Goal: Use online tool/utility: Utilize a website feature to perform a specific function

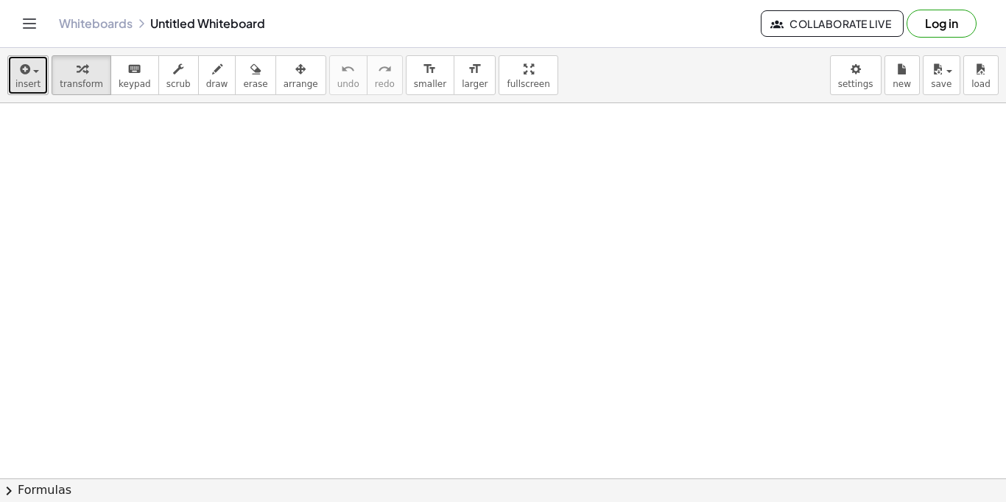
click at [32, 90] on button "insert" at bounding box center [27, 75] width 41 height 40
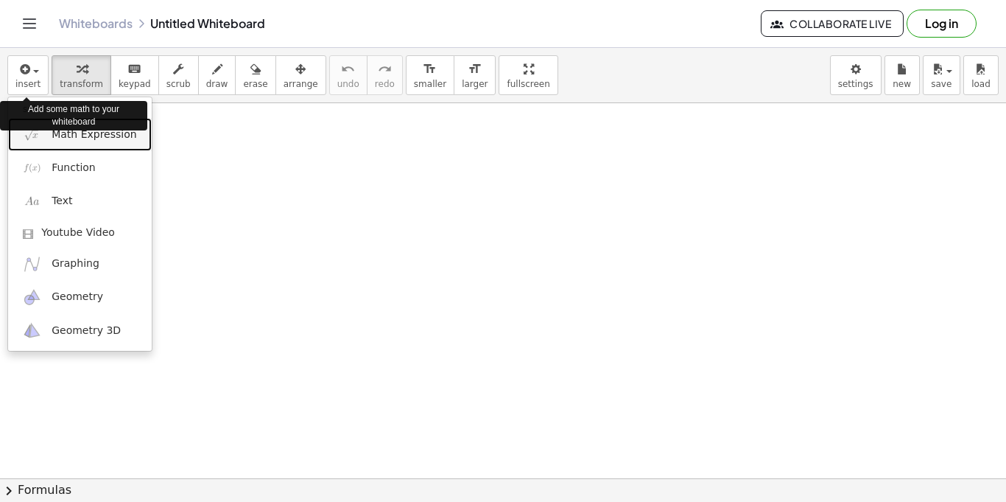
click at [56, 142] on link "Math Expression" at bounding box center [80, 134] width 144 height 33
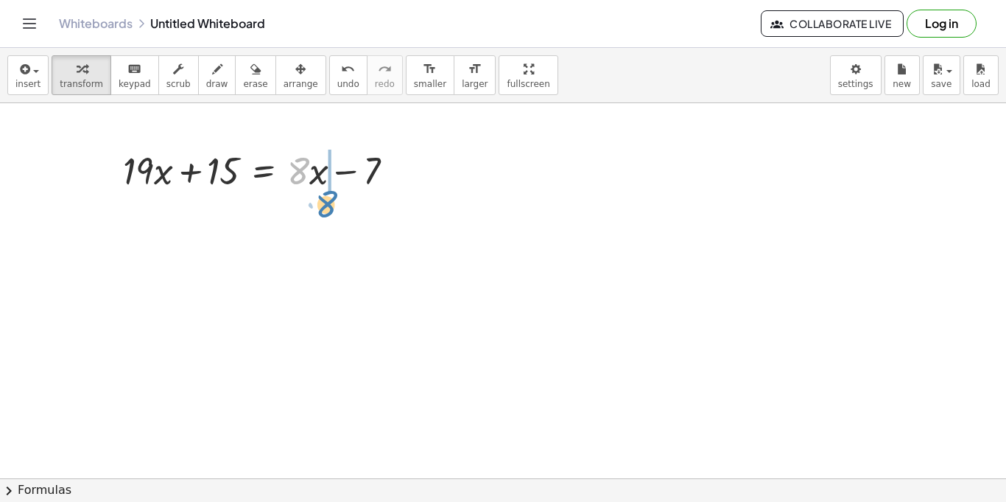
drag, startPoint x: 298, startPoint y: 171, endPoint x: 328, endPoint y: 197, distance: 40.2
click at [337, 86] on span "undo" at bounding box center [348, 84] width 22 height 10
click at [273, 168] on div at bounding box center [265, 169] width 298 height 50
drag, startPoint x: 314, startPoint y: 178, endPoint x: 327, endPoint y: 182, distance: 14.0
click at [327, 182] on div at bounding box center [265, 169] width 298 height 50
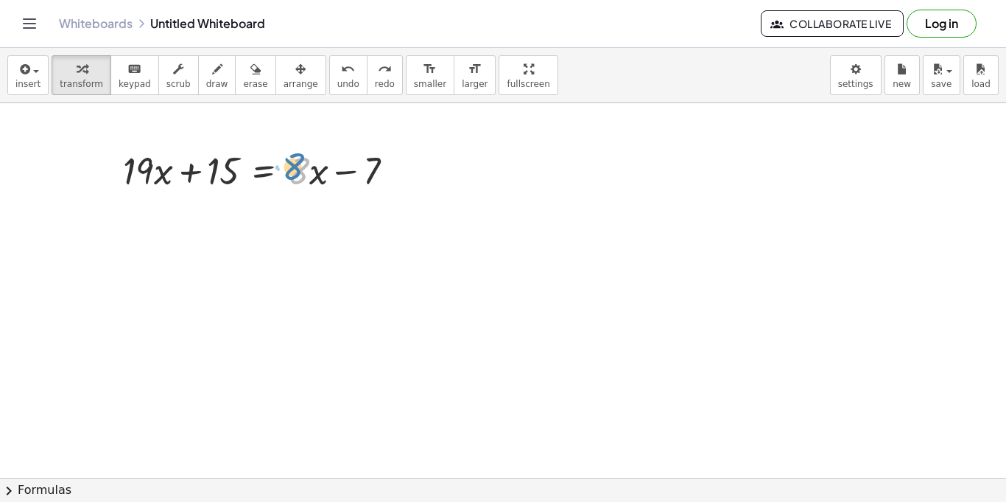
click at [303, 165] on div at bounding box center [265, 169] width 298 height 50
drag, startPoint x: 336, startPoint y: 174, endPoint x: 341, endPoint y: 184, distance: 11.5
click at [341, 184] on div at bounding box center [265, 169] width 298 height 50
drag, startPoint x: 146, startPoint y: 176, endPoint x: 306, endPoint y: 214, distance: 164.2
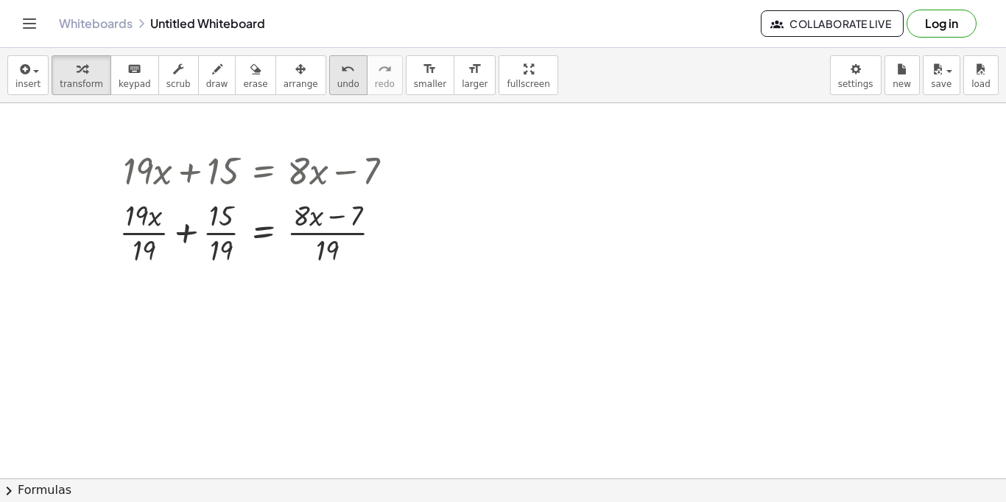
click at [337, 73] on div "undo" at bounding box center [348, 69] width 22 height 18
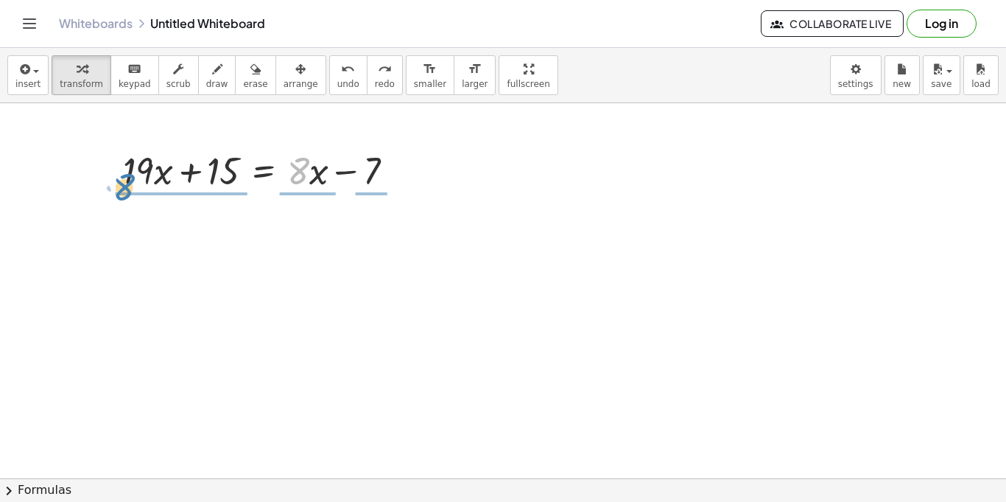
drag, startPoint x: 295, startPoint y: 176, endPoint x: 123, endPoint y: 195, distance: 173.4
click at [128, 196] on div at bounding box center [129, 169] width 22 height 81
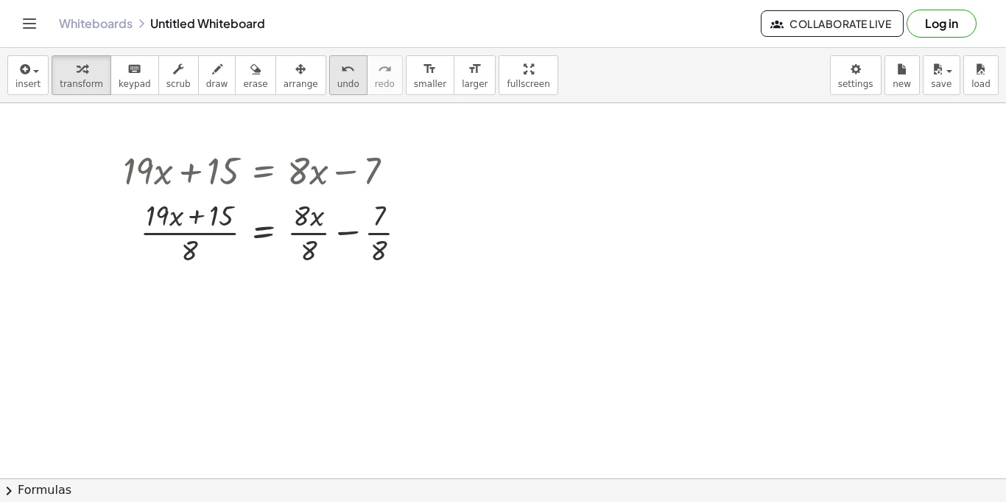
click at [337, 83] on span "undo" at bounding box center [348, 84] width 22 height 10
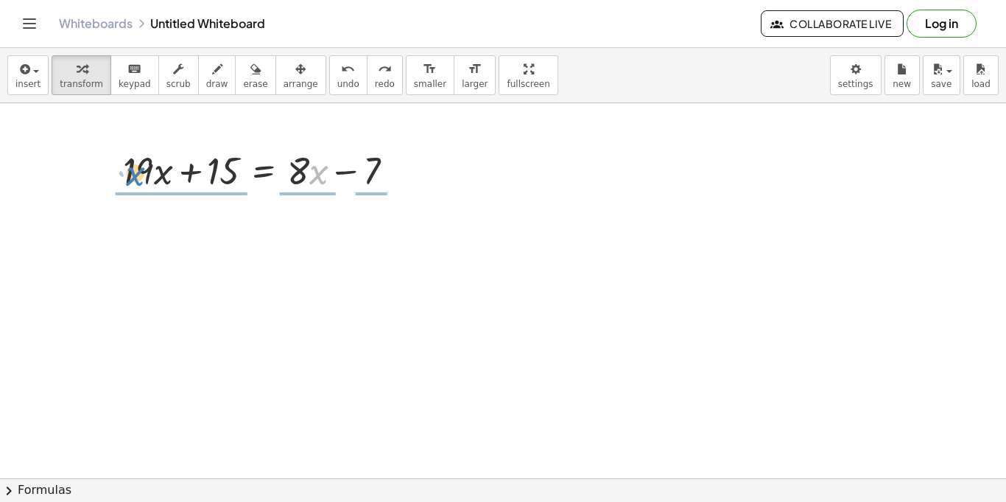
drag, startPoint x: 311, startPoint y: 176, endPoint x: 127, endPoint y: 177, distance: 184.2
click at [127, 177] on div at bounding box center [265, 169] width 298 height 50
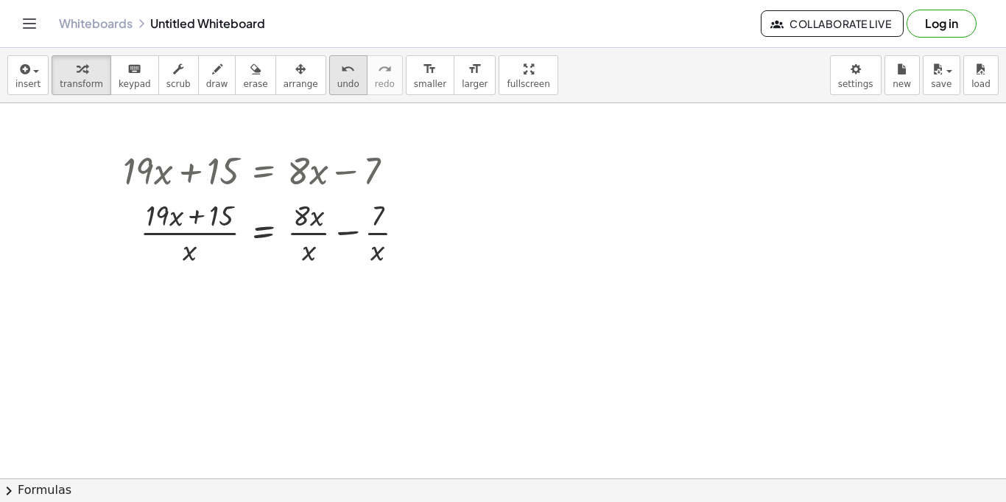
click at [341, 70] on icon "undo" at bounding box center [348, 69] width 14 height 18
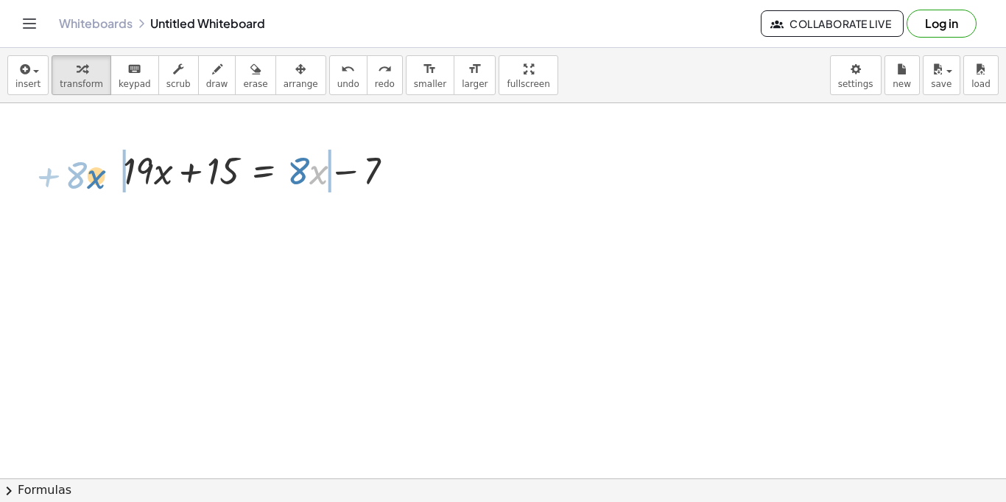
drag, startPoint x: 326, startPoint y: 166, endPoint x: 109, endPoint y: 171, distance: 217.4
click at [109, 171] on div "· x + · 8 + · 19 · x + 15 = + · 8 · x − 7" at bounding box center [259, 169] width 316 height 57
drag, startPoint x: 309, startPoint y: 172, endPoint x: 101, endPoint y: 170, distance: 207.7
click at [101, 170] on div "· 8 + · x + · 19 · x + 15 = + · 8 · x − 7" at bounding box center [259, 169] width 316 height 57
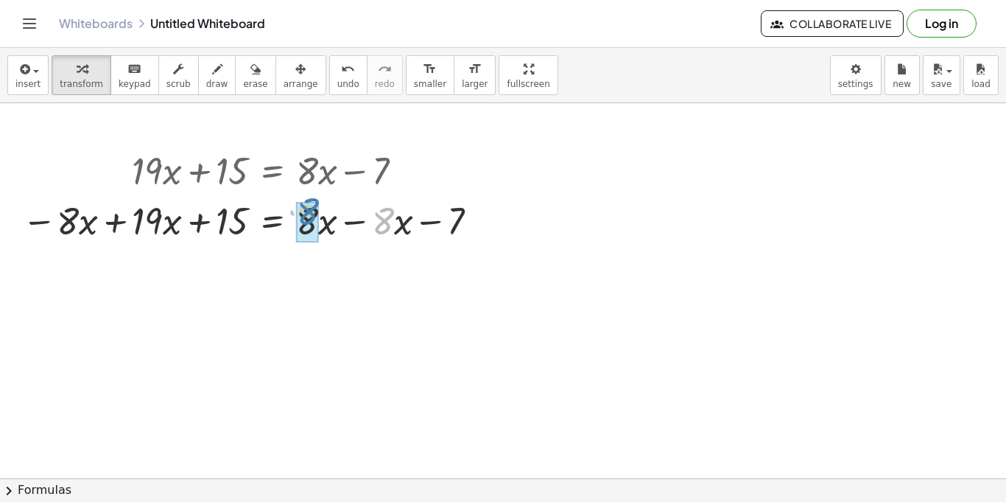
drag, startPoint x: 383, startPoint y: 216, endPoint x: 309, endPoint y: 207, distance: 74.9
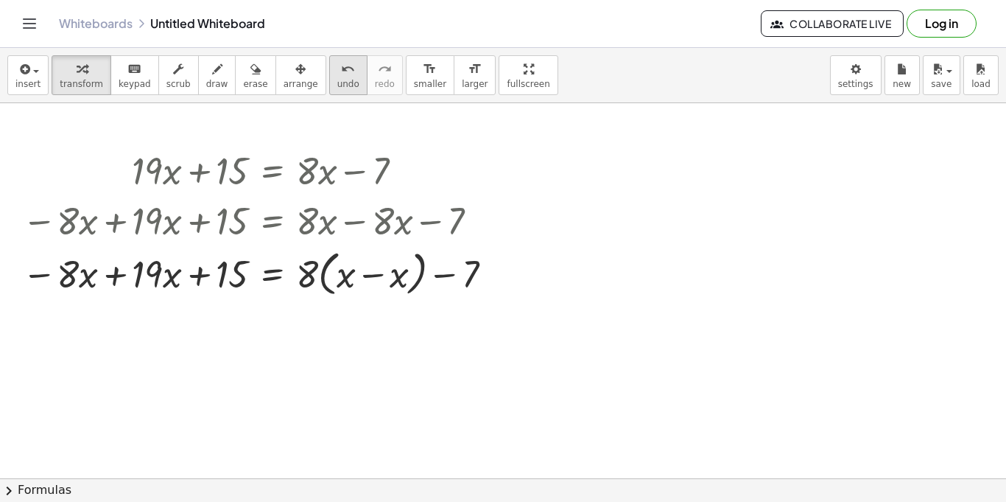
click at [342, 85] on button "undo undo" at bounding box center [348, 75] width 38 height 40
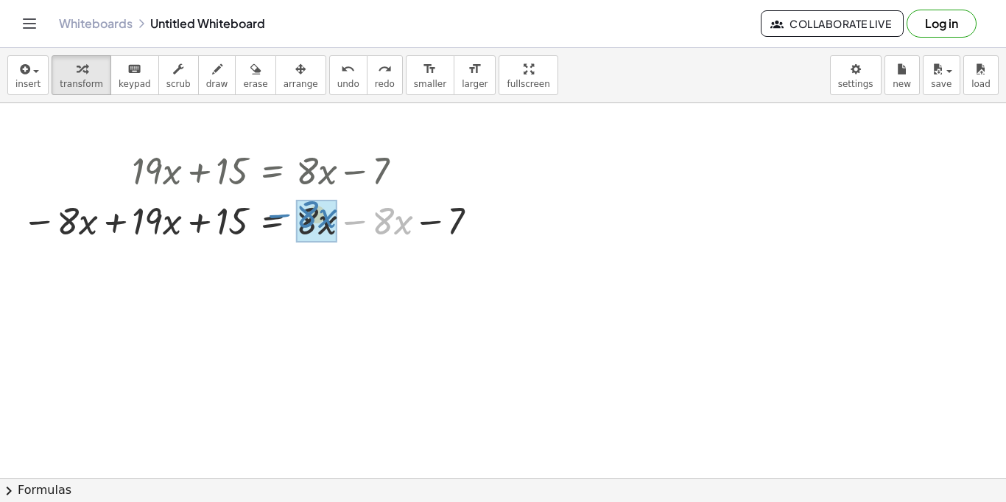
drag, startPoint x: 355, startPoint y: 222, endPoint x: 274, endPoint y: 209, distance: 82.1
click at [274, 209] on div at bounding box center [253, 219] width 477 height 50
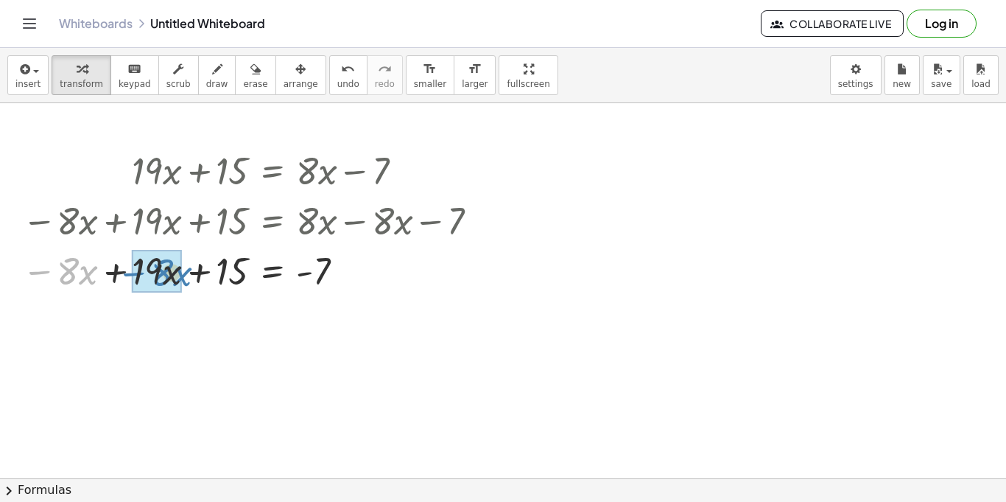
drag, startPoint x: 44, startPoint y: 273, endPoint x: 138, endPoint y: 273, distance: 94.3
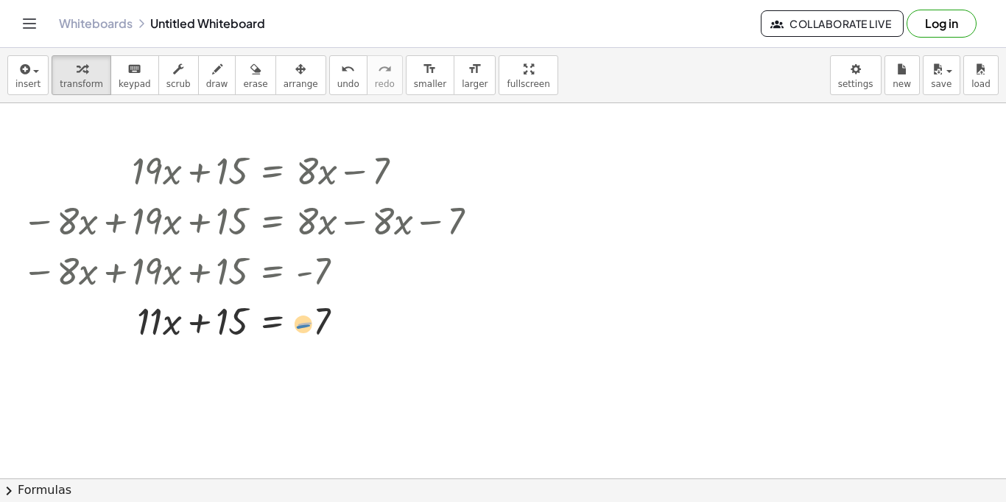
click at [303, 322] on div at bounding box center [253, 320] width 477 height 50
drag, startPoint x: 328, startPoint y: 324, endPoint x: 377, endPoint y: 305, distance: 52.9
click at [377, 305] on div at bounding box center [253, 320] width 477 height 50
click at [224, 328] on div at bounding box center [253, 320] width 477 height 50
click at [213, 308] on div at bounding box center [253, 320] width 477 height 50
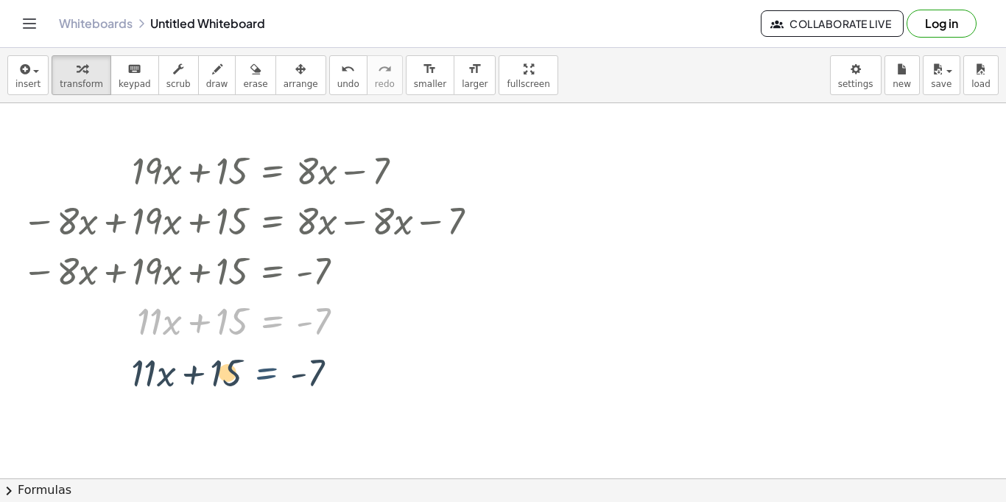
drag, startPoint x: 252, startPoint y: 320, endPoint x: 249, endPoint y: 370, distance: 50.2
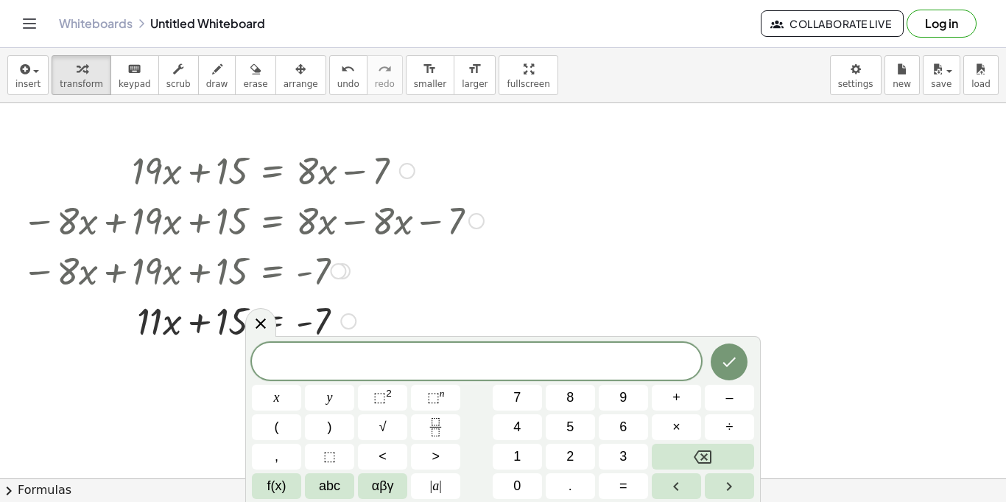
click at [228, 326] on div at bounding box center [253, 320] width 477 height 50
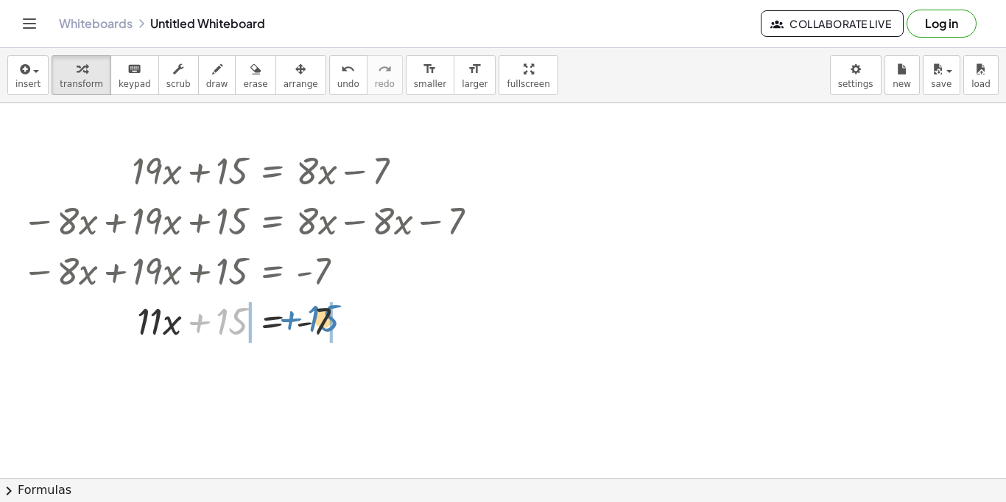
drag, startPoint x: 245, startPoint y: 325, endPoint x: 335, endPoint y: 322, distance: 90.7
click at [335, 322] on div at bounding box center [253, 320] width 477 height 50
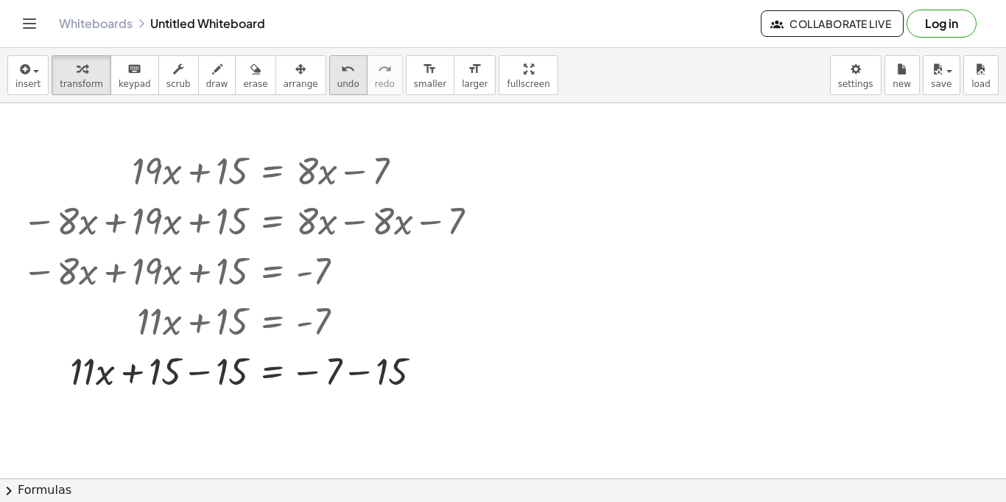
click at [341, 68] on button "undo undo" at bounding box center [348, 75] width 38 height 40
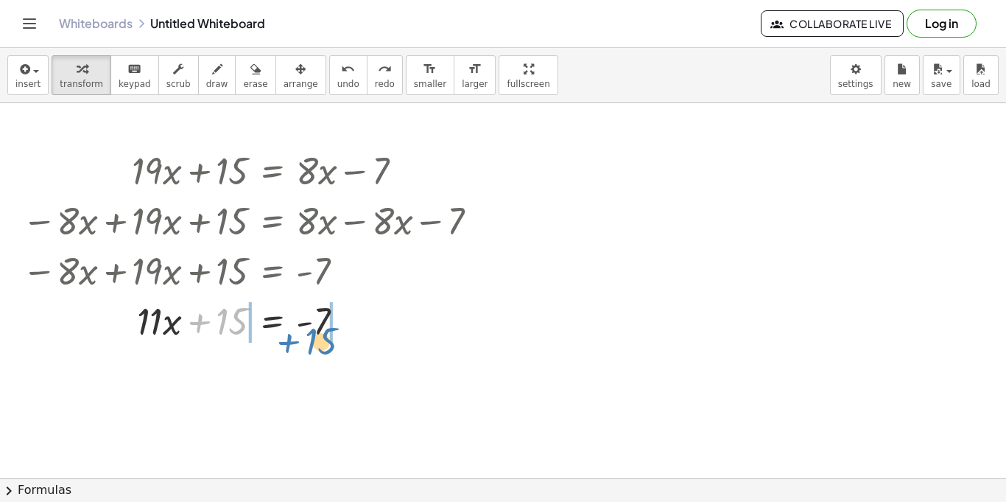
drag, startPoint x: 229, startPoint y: 318, endPoint x: 318, endPoint y: 338, distance: 91.3
click at [318, 338] on div at bounding box center [247, 320] width 331 height 50
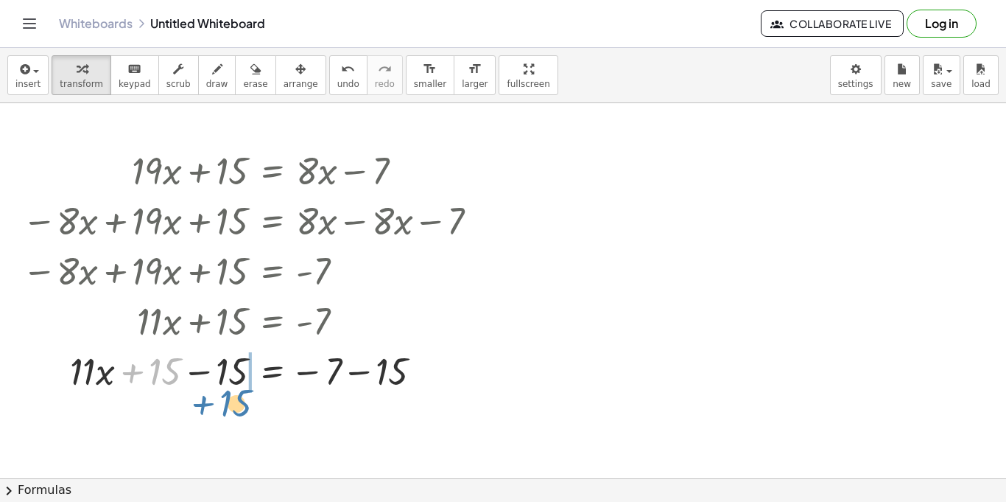
drag, startPoint x: 155, startPoint y: 386, endPoint x: 226, endPoint y: 410, distance: 74.8
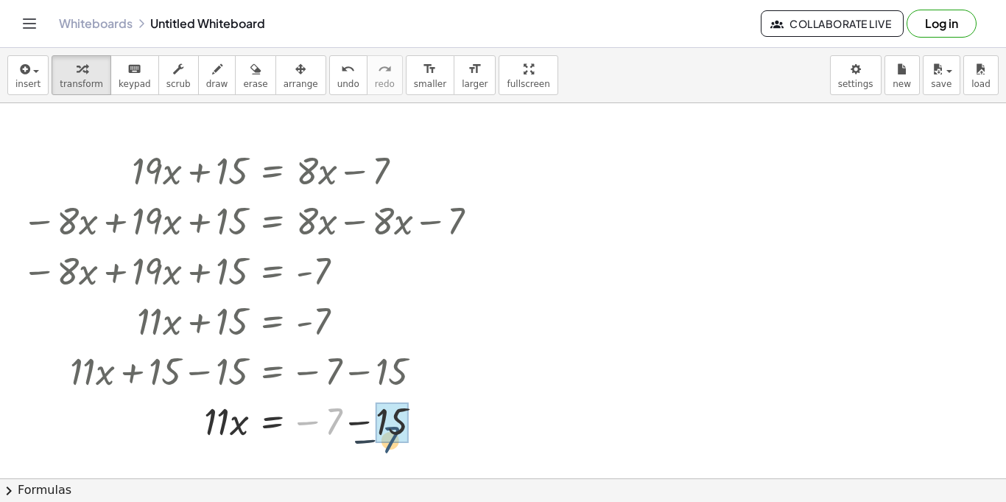
drag, startPoint x: 326, startPoint y: 443, endPoint x: 390, endPoint y: 457, distance: 65.6
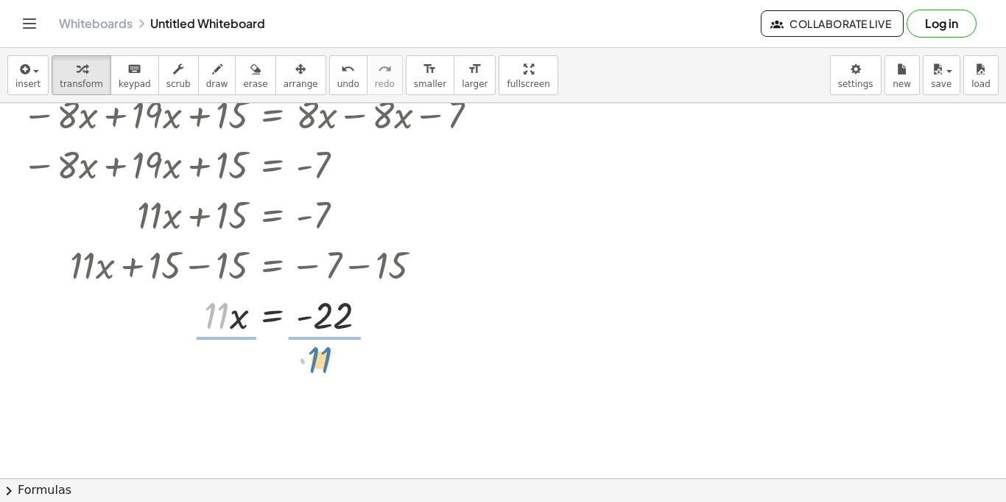
drag, startPoint x: 214, startPoint y: 315, endPoint x: 320, endPoint y: 355, distance: 113.6
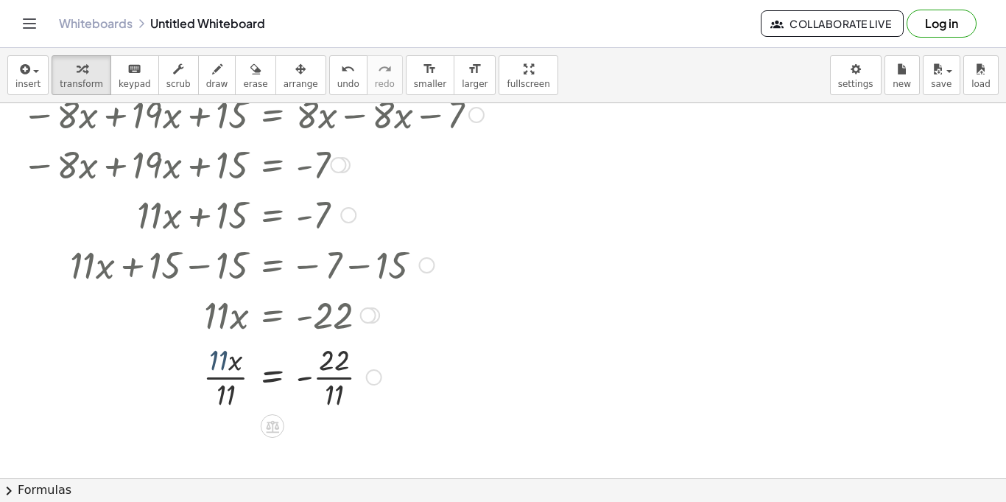
click at [217, 362] on div at bounding box center [253, 376] width 477 height 74
drag, startPoint x: 231, startPoint y: 393, endPoint x: 223, endPoint y: 350, distance: 43.4
click at [340, 391] on div at bounding box center [253, 376] width 477 height 74
drag, startPoint x: 339, startPoint y: 390, endPoint x: 337, endPoint y: 356, distance: 34.7
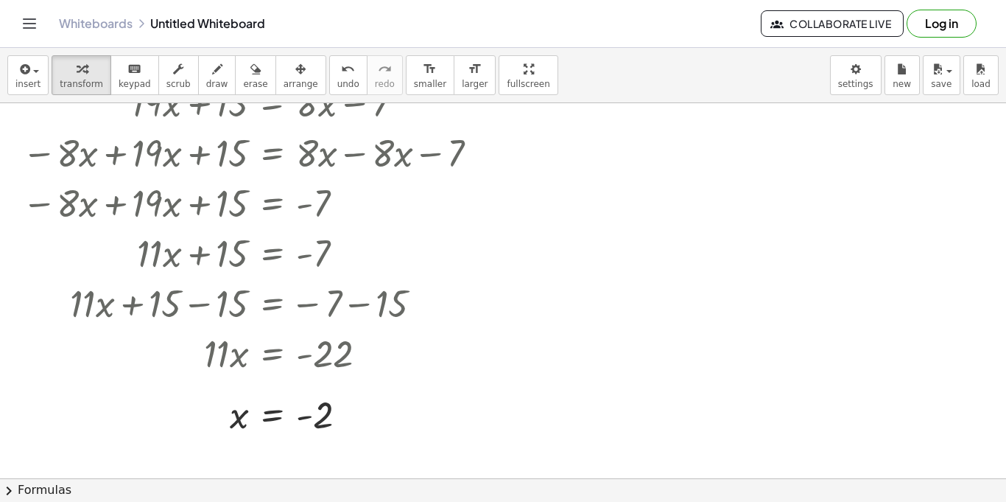
scroll to position [69, 0]
click at [509, 262] on div at bounding box center [503, 410] width 1006 height 750
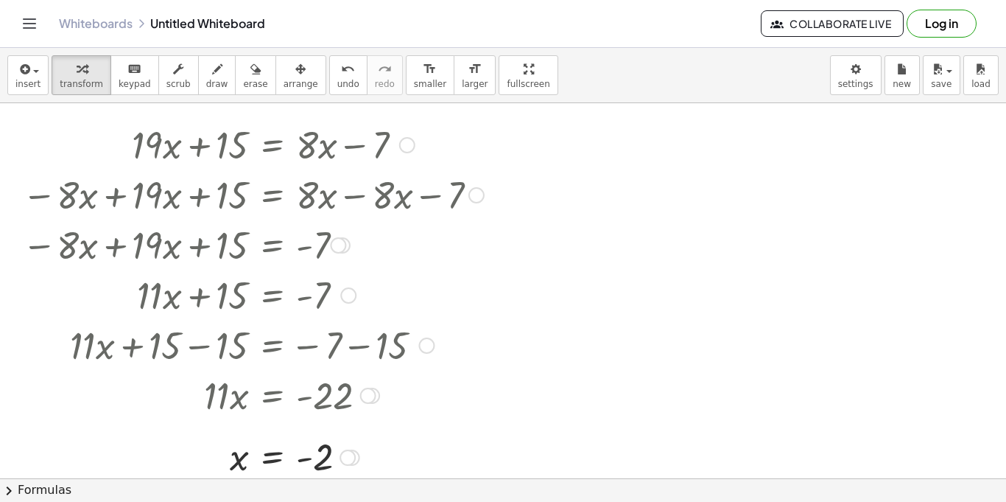
scroll to position [27, 0]
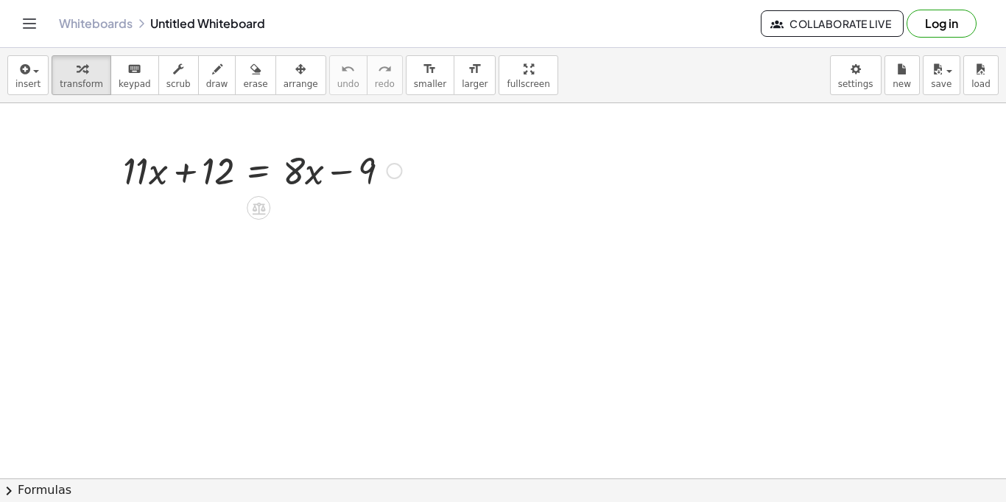
click at [302, 179] on div at bounding box center [263, 169] width 294 height 50
click at [304, 178] on div at bounding box center [263, 169] width 294 height 50
drag, startPoint x: 299, startPoint y: 173, endPoint x: 81, endPoint y: 166, distance: 218.2
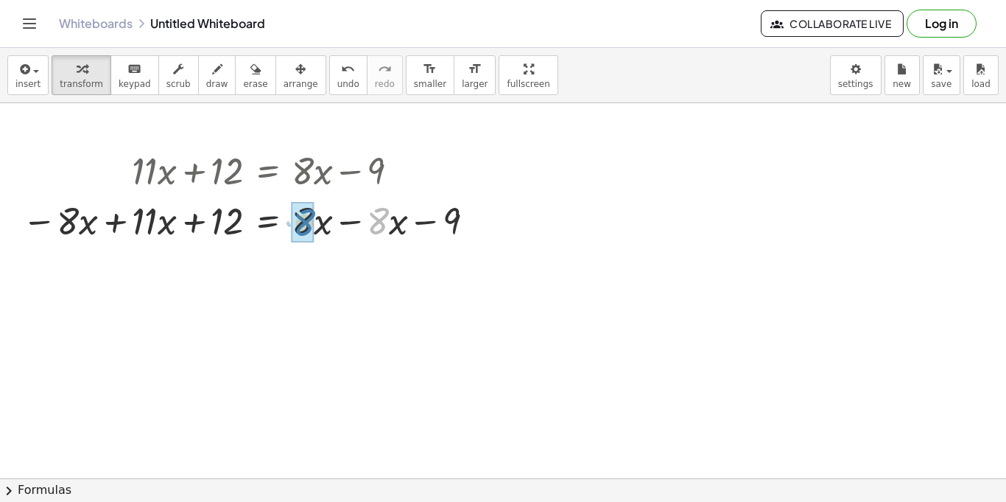
drag, startPoint x: 383, startPoint y: 233, endPoint x: 309, endPoint y: 227, distance: 73.9
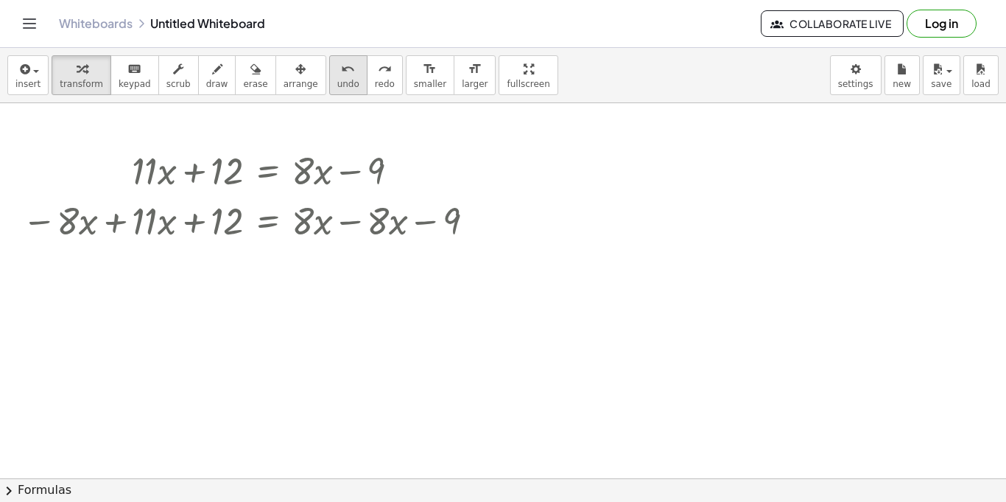
click at [337, 80] on span "undo" at bounding box center [348, 84] width 22 height 10
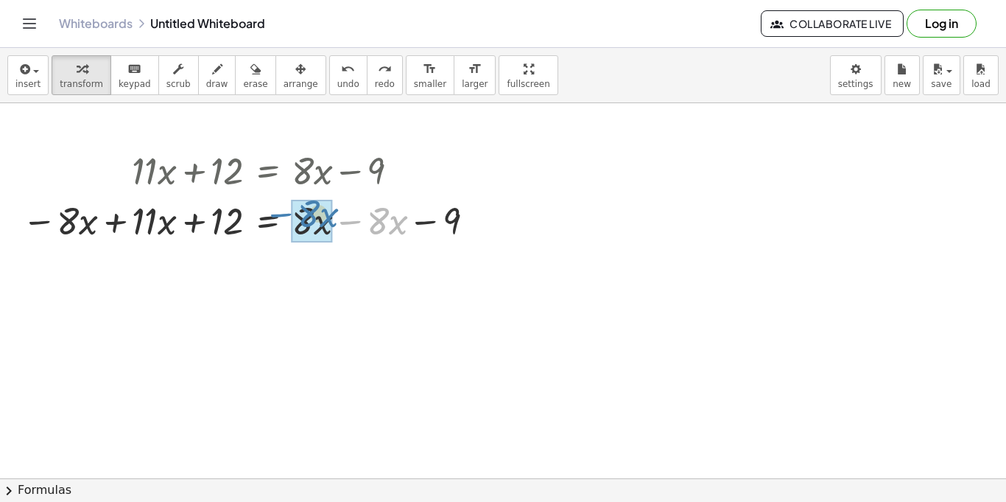
drag, startPoint x: 351, startPoint y: 217, endPoint x: 281, endPoint y: 209, distance: 70.4
click at [281, 209] on div at bounding box center [251, 219] width 473 height 50
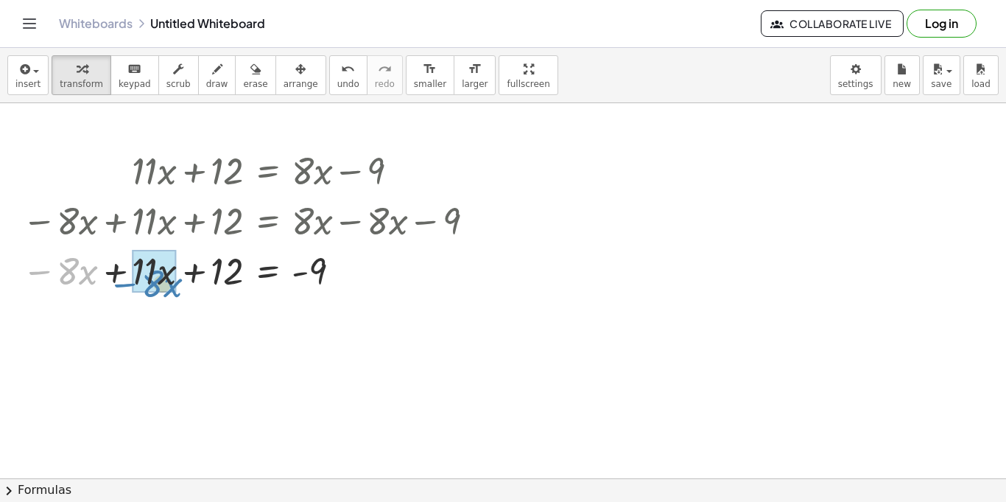
drag, startPoint x: 36, startPoint y: 267, endPoint x: 122, endPoint y: 278, distance: 86.2
click at [122, 278] on div at bounding box center [251, 270] width 473 height 50
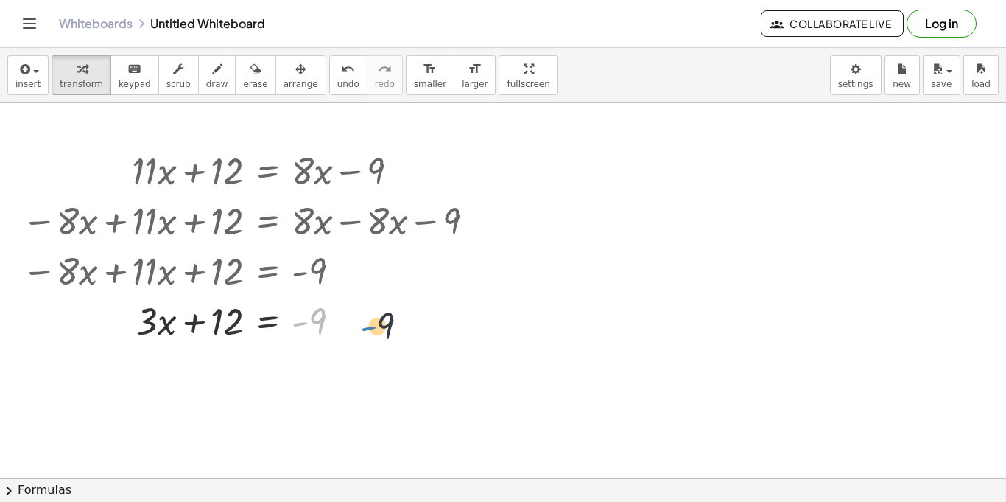
drag, startPoint x: 299, startPoint y: 320, endPoint x: 345, endPoint y: 319, distance: 46.4
click at [345, 319] on div at bounding box center [251, 320] width 473 height 50
drag, startPoint x: 301, startPoint y: 325, endPoint x: 83, endPoint y: 310, distance: 217.8
click at [83, 310] on div at bounding box center [251, 320] width 473 height 50
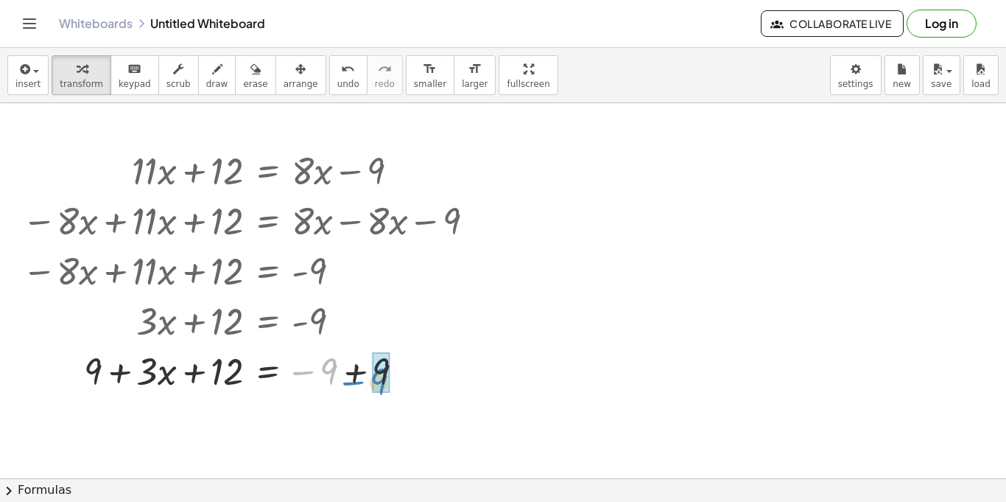
drag, startPoint x: 306, startPoint y: 373, endPoint x: 357, endPoint y: 383, distance: 51.1
click at [357, 383] on div at bounding box center [251, 370] width 473 height 50
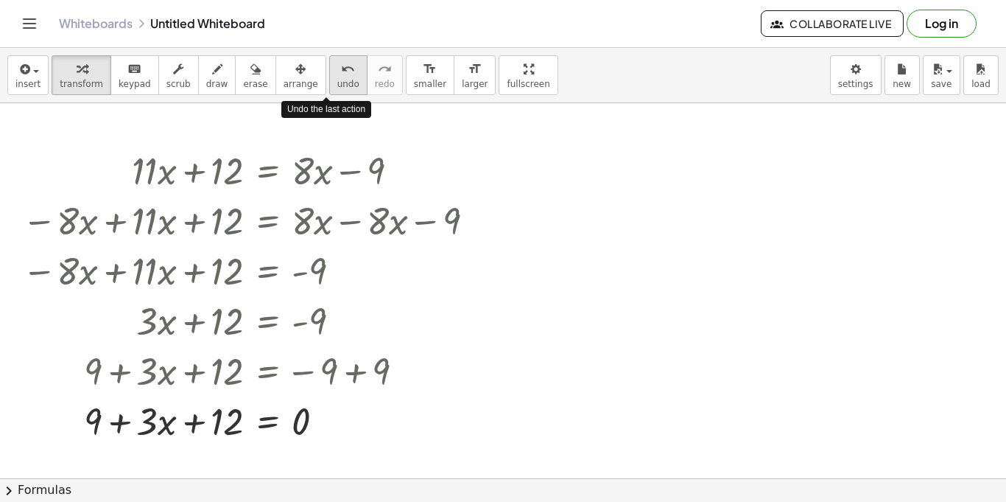
click at [337, 59] on button "undo undo" at bounding box center [348, 75] width 38 height 40
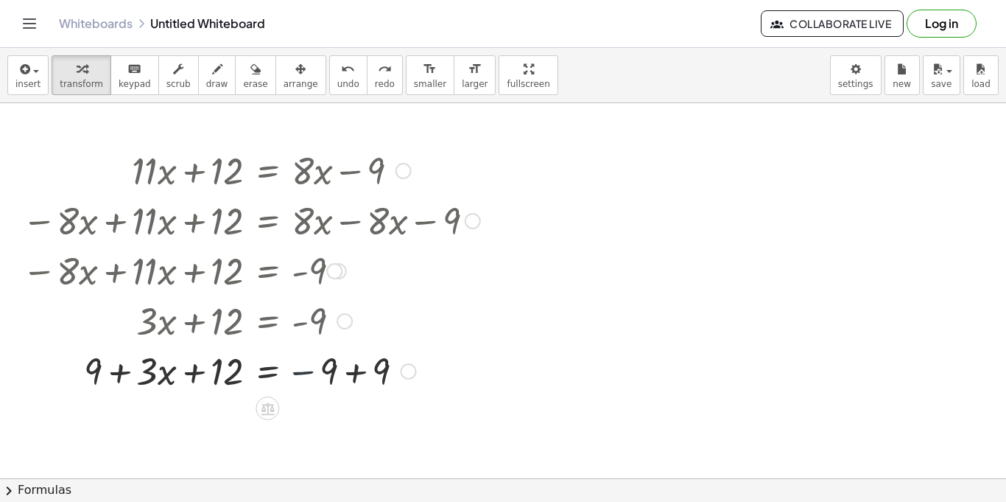
click at [294, 375] on div at bounding box center [291, 370] width 553 height 50
drag, startPoint x: 316, startPoint y: 367, endPoint x: 372, endPoint y: 370, distance: 56.1
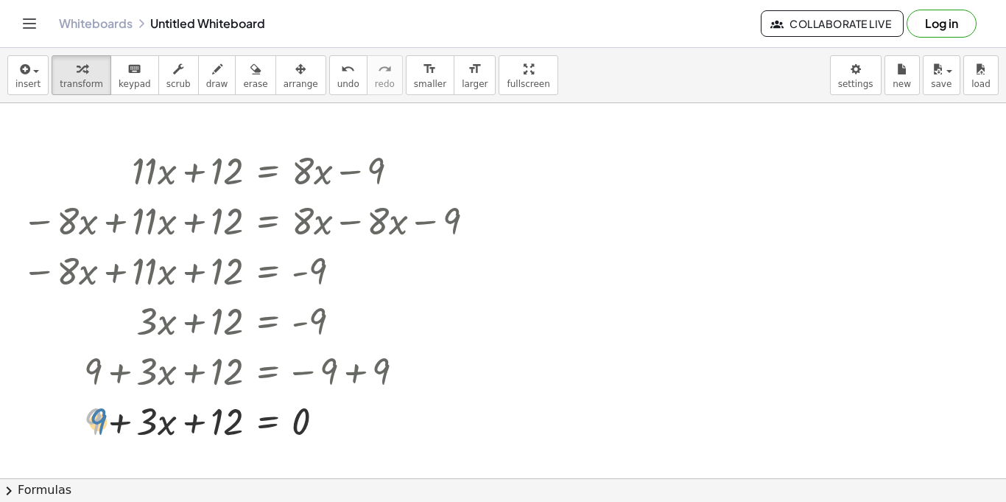
click at [102, 417] on div at bounding box center [251, 420] width 473 height 50
click at [341, 68] on icon "undo" at bounding box center [348, 69] width 14 height 18
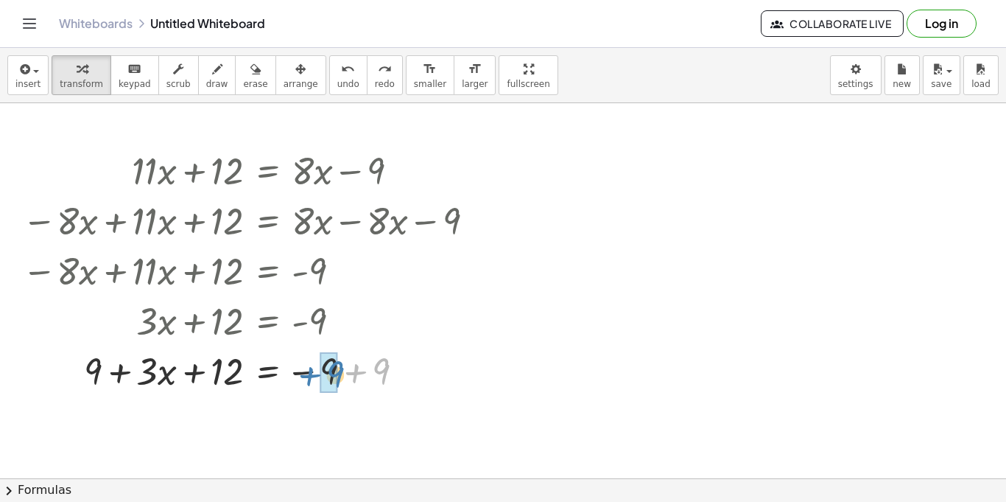
drag, startPoint x: 377, startPoint y: 378, endPoint x: 329, endPoint y: 381, distance: 48.0
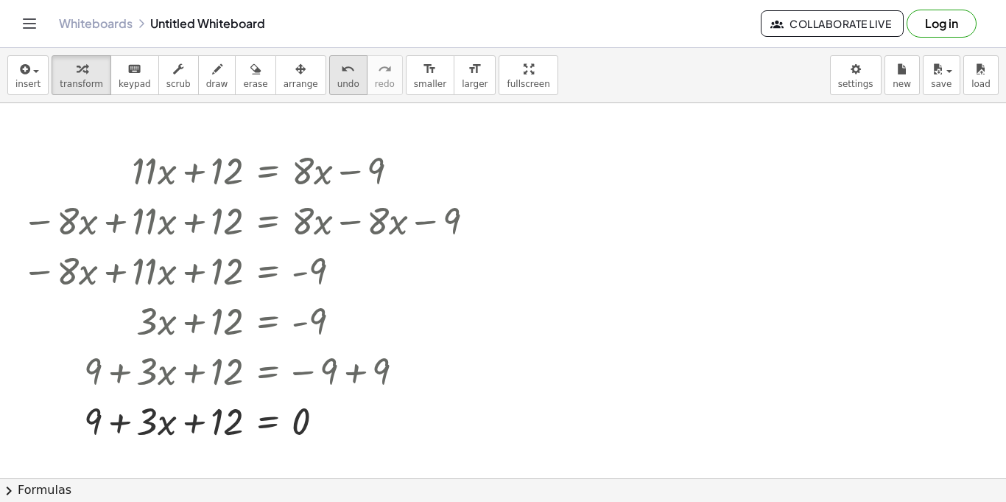
click at [337, 83] on span "undo" at bounding box center [348, 84] width 22 height 10
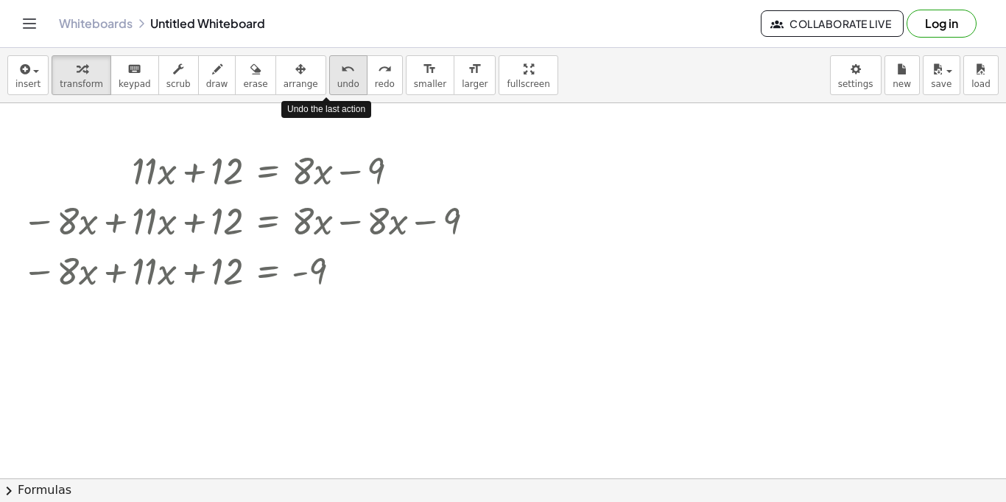
click at [337, 83] on span "undo" at bounding box center [348, 84] width 22 height 10
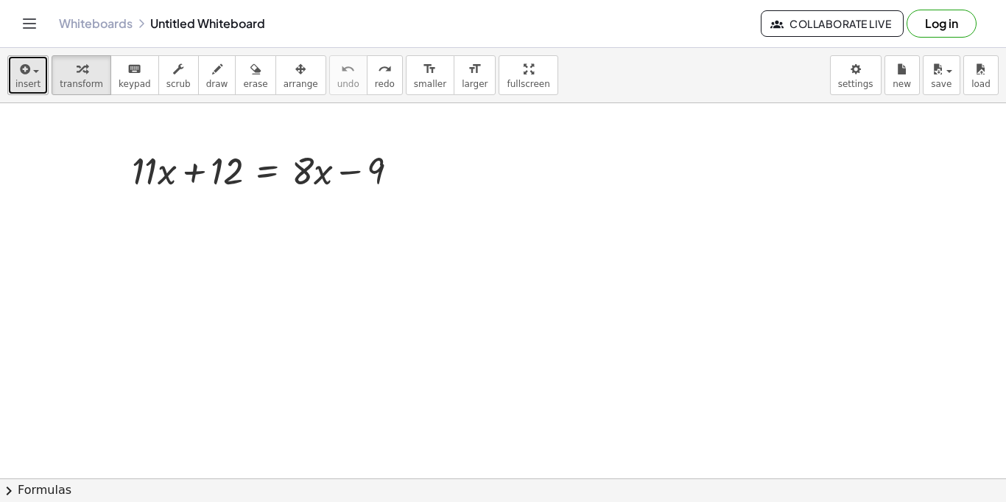
click at [29, 83] on span "insert" at bounding box center [27, 84] width 25 height 10
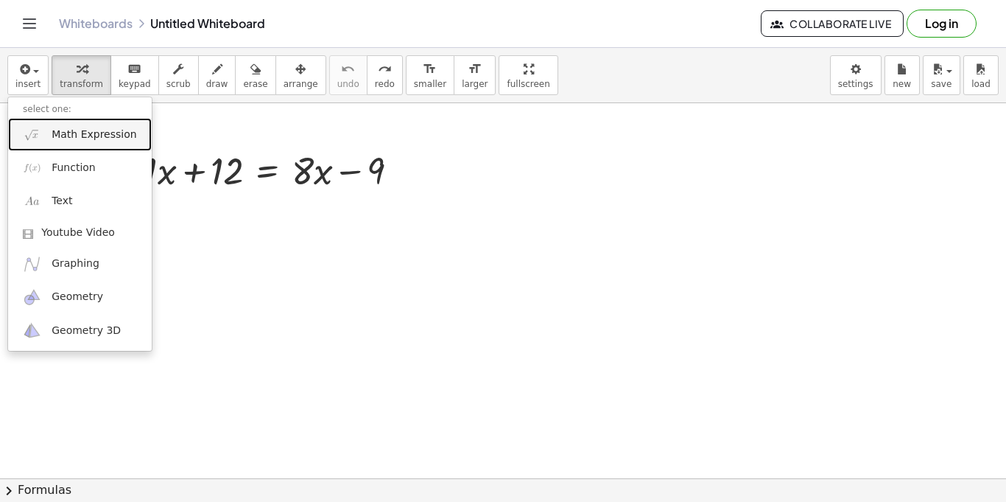
click at [58, 131] on span "Math Expression" at bounding box center [94, 134] width 85 height 15
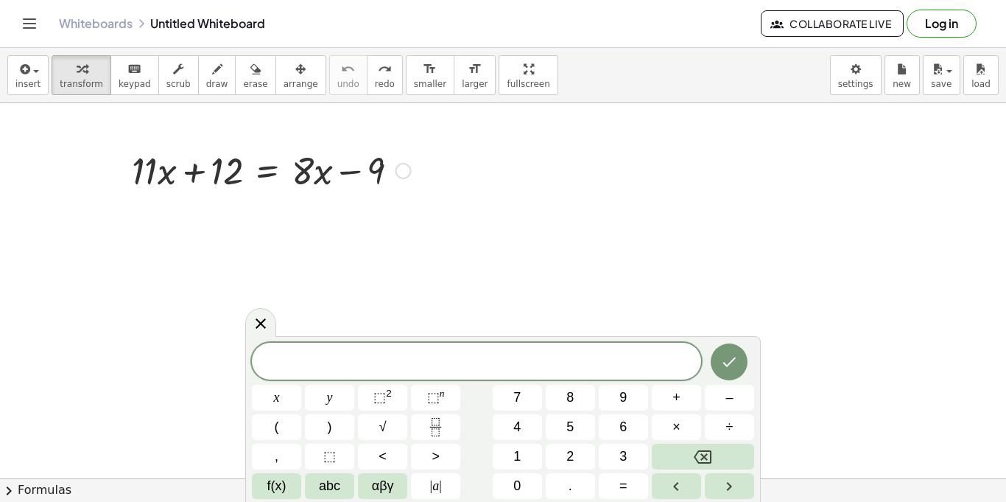
click at [404, 163] on div at bounding box center [404, 171] width 16 height 16
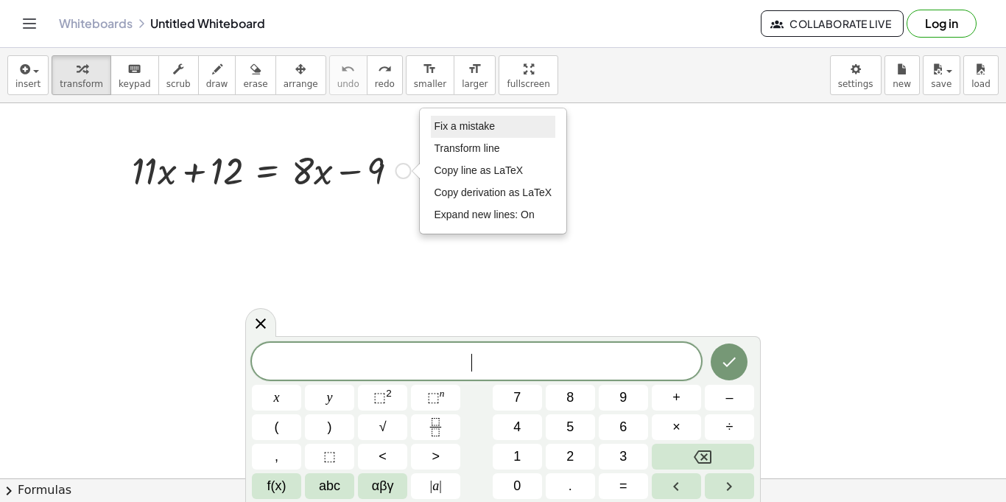
click at [458, 125] on span "Fix a mistake" at bounding box center [465, 126] width 60 height 12
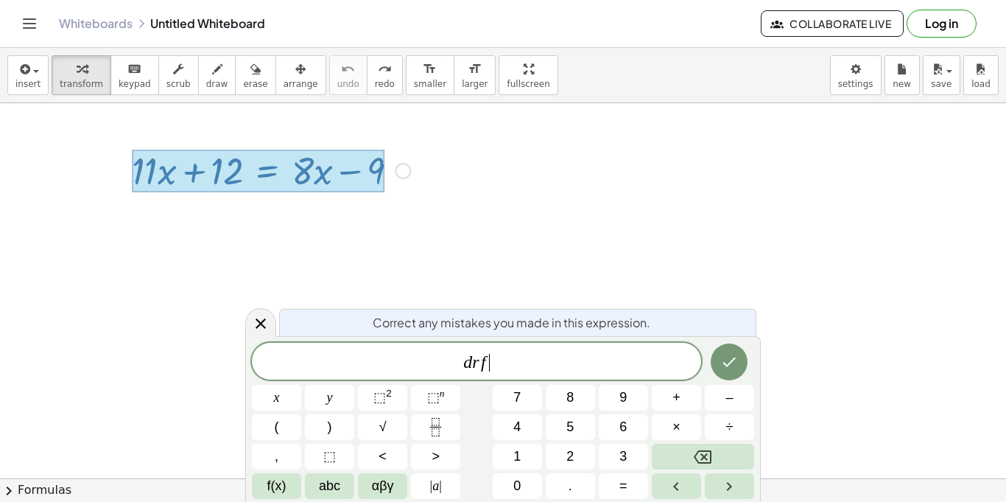
scroll to position [14, 0]
click at [322, 174] on div at bounding box center [258, 171] width 253 height 43
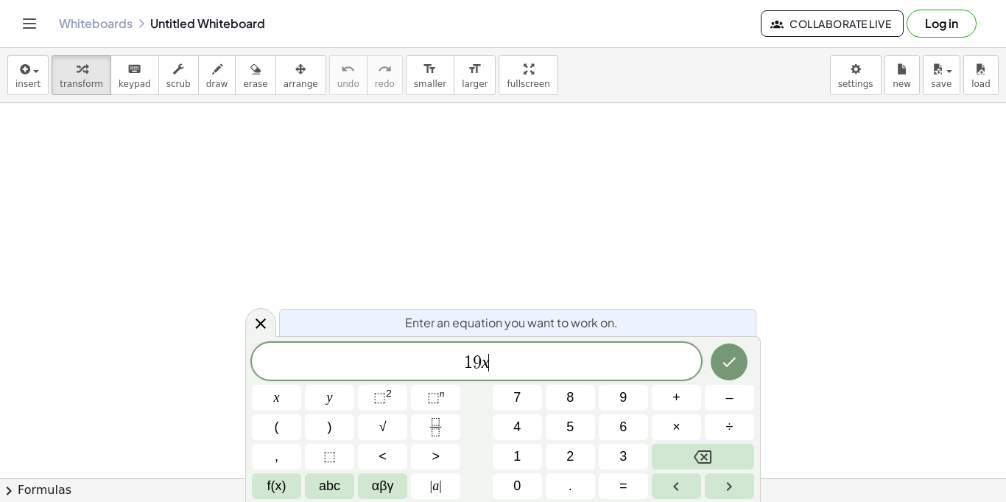
scroll to position [3, 0]
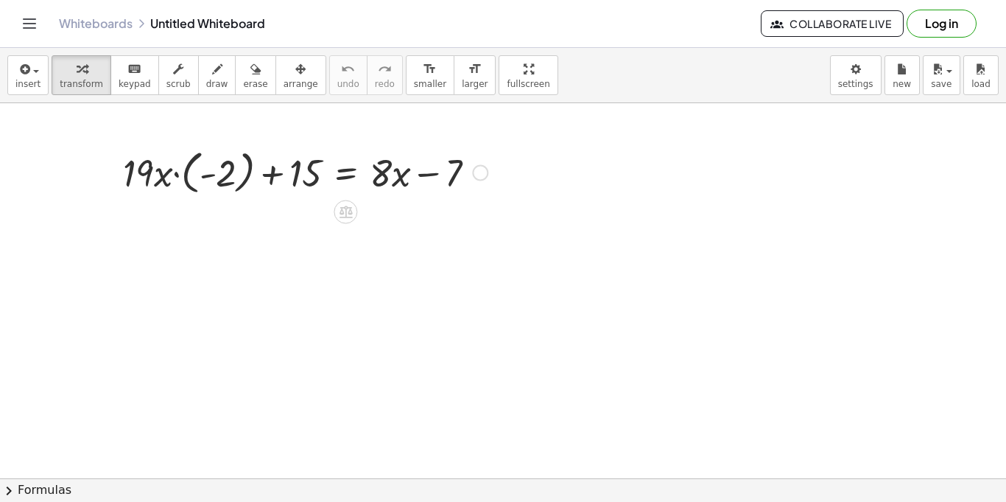
click at [320, 167] on div at bounding box center [305, 171] width 379 height 54
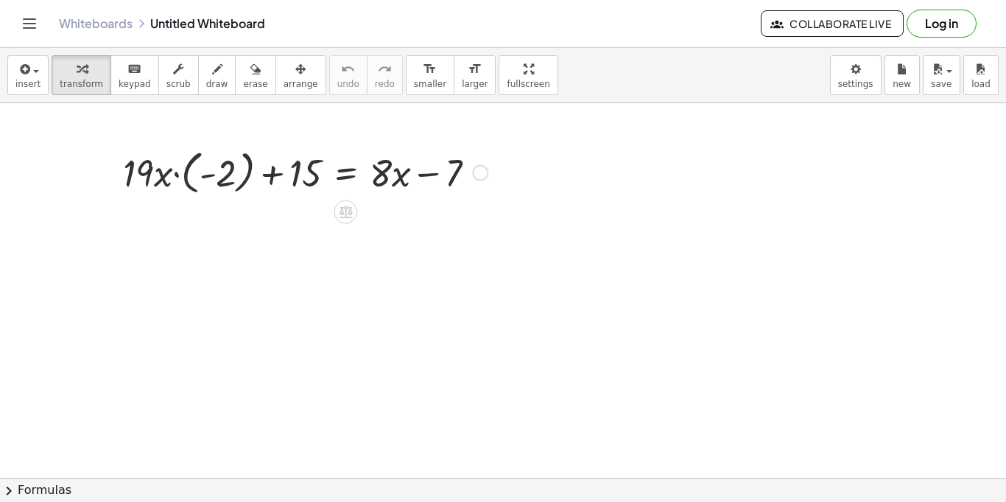
click at [477, 170] on div at bounding box center [480, 173] width 16 height 16
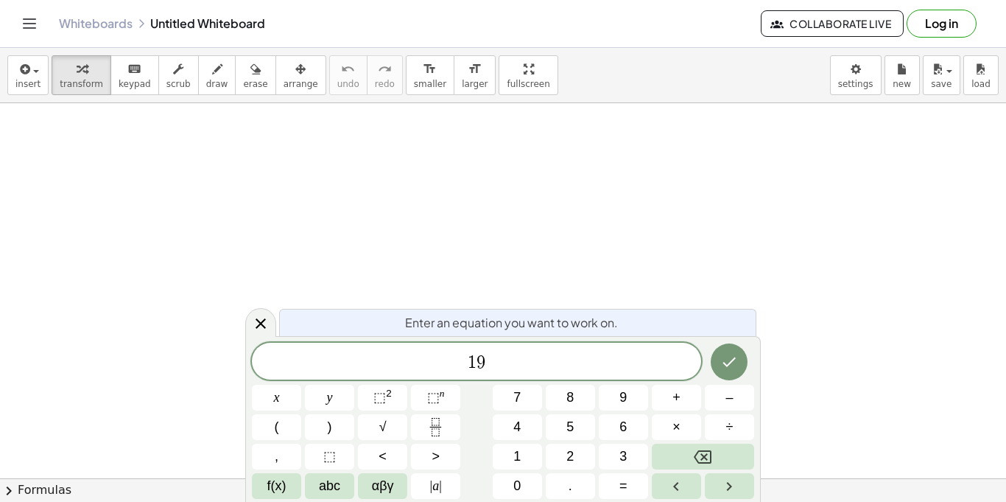
scroll to position [3, 0]
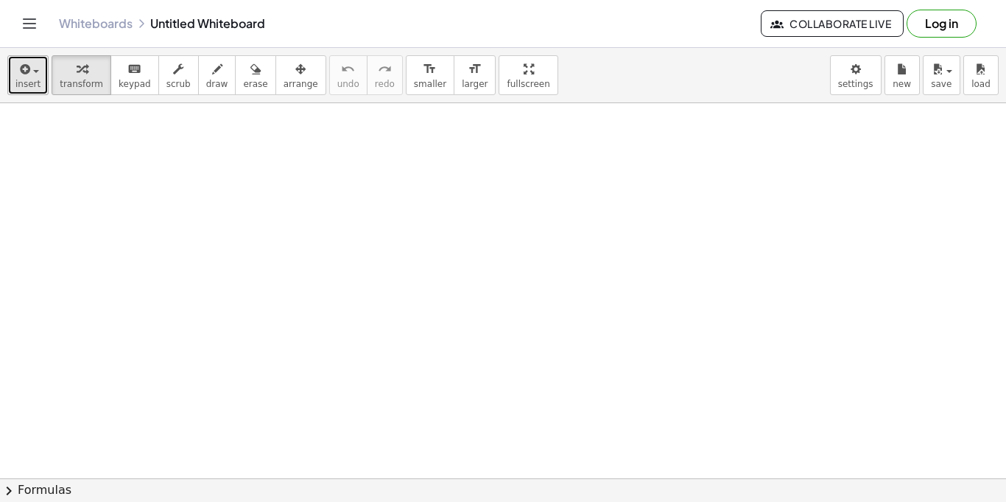
click at [36, 75] on div "button" at bounding box center [27, 69] width 25 height 18
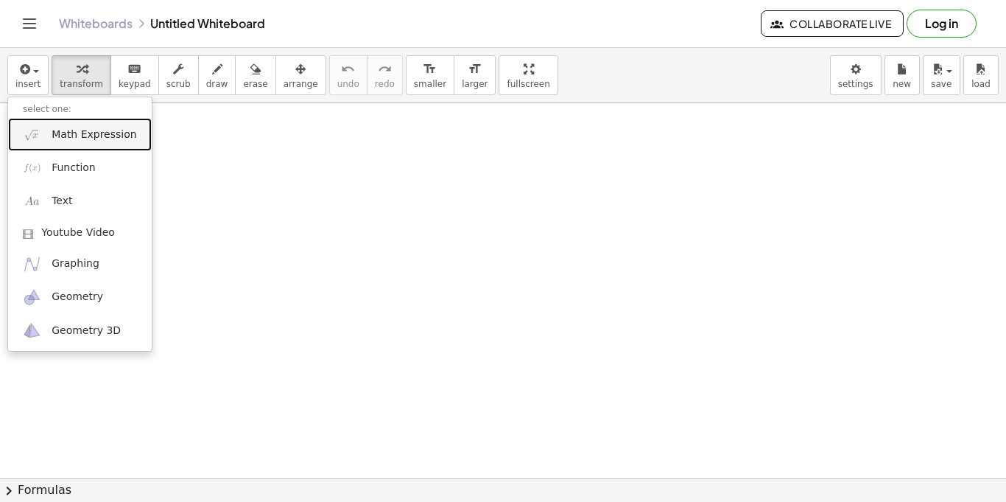
click at [62, 145] on link "Math Expression" at bounding box center [80, 134] width 144 height 33
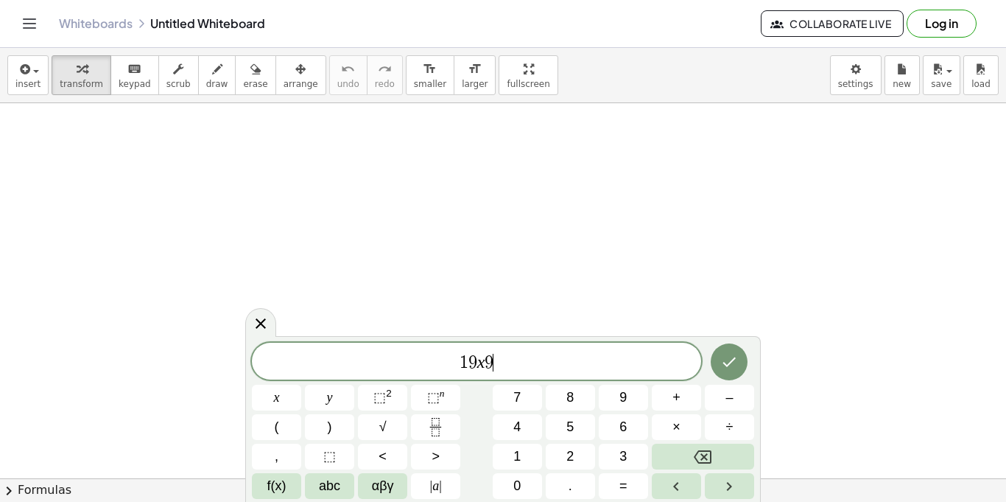
scroll to position [6, 0]
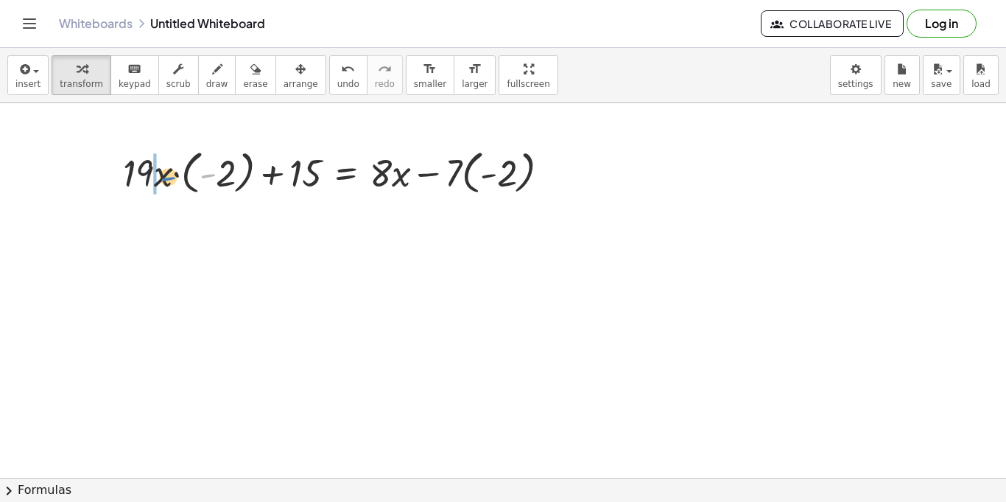
drag, startPoint x: 200, startPoint y: 176, endPoint x: 156, endPoint y: 178, distance: 43.5
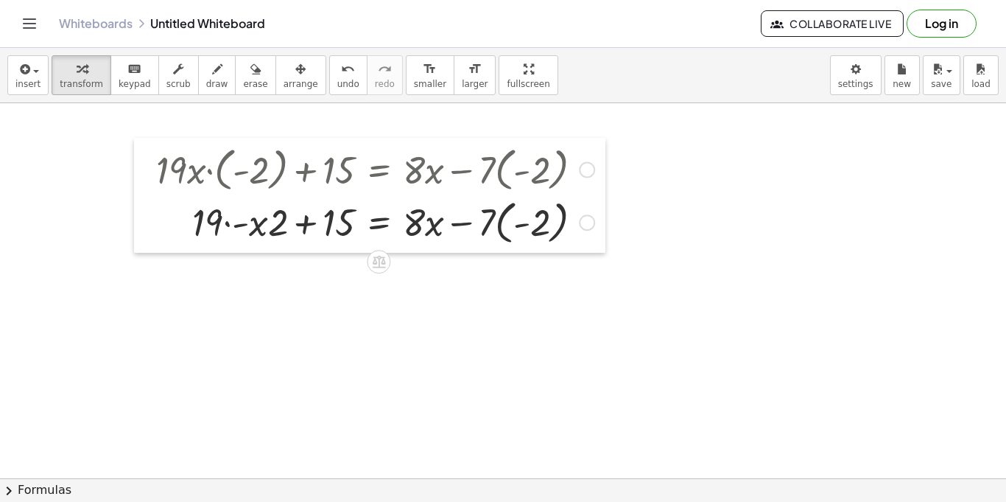
click at [153, 175] on div at bounding box center [145, 195] width 22 height 115
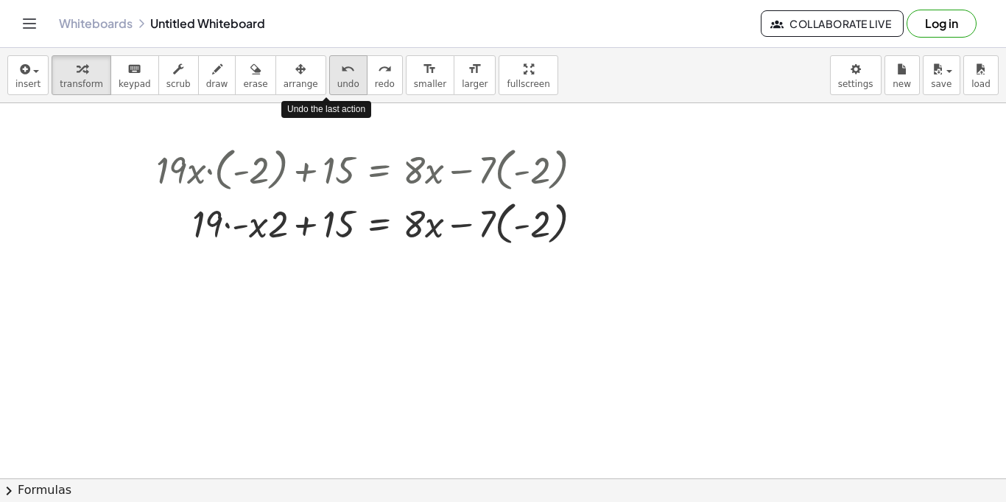
click at [329, 94] on button "undo undo" at bounding box center [348, 75] width 38 height 40
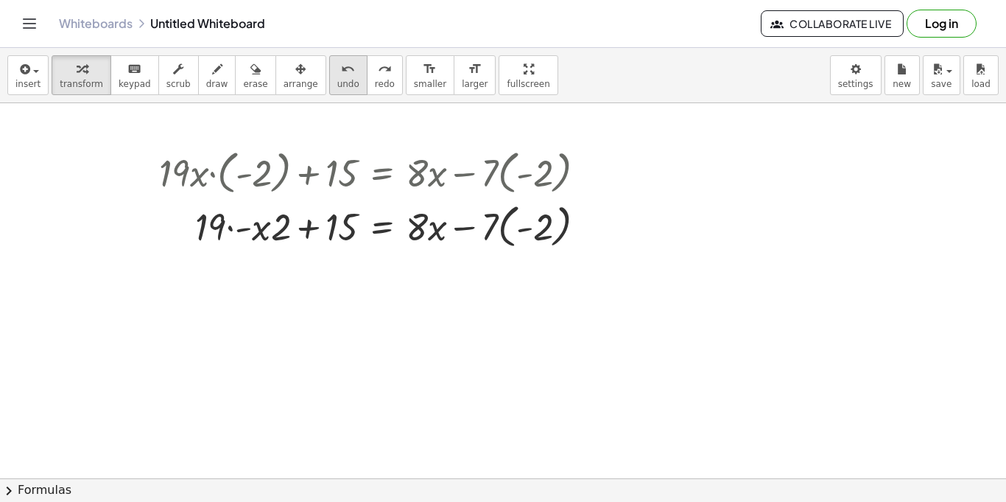
click at [337, 88] on span "undo" at bounding box center [348, 84] width 22 height 10
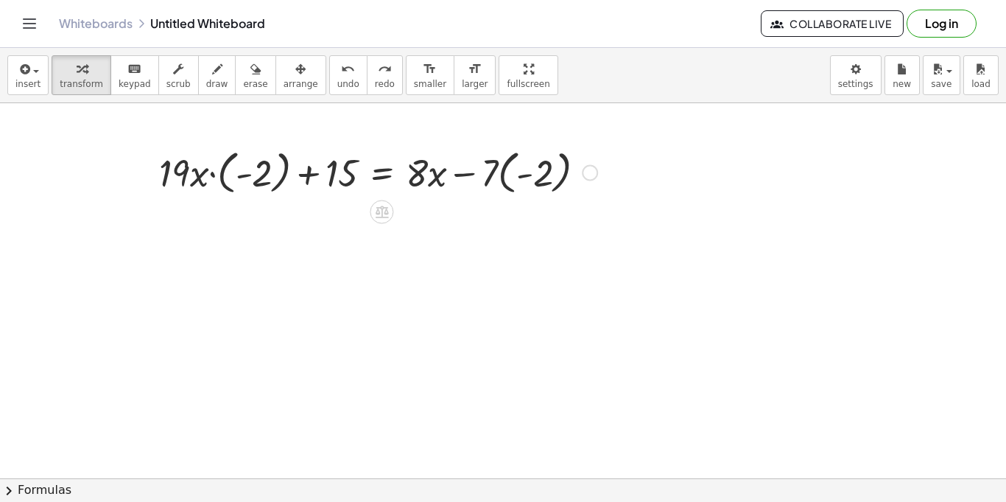
click at [213, 166] on div at bounding box center [378, 171] width 453 height 54
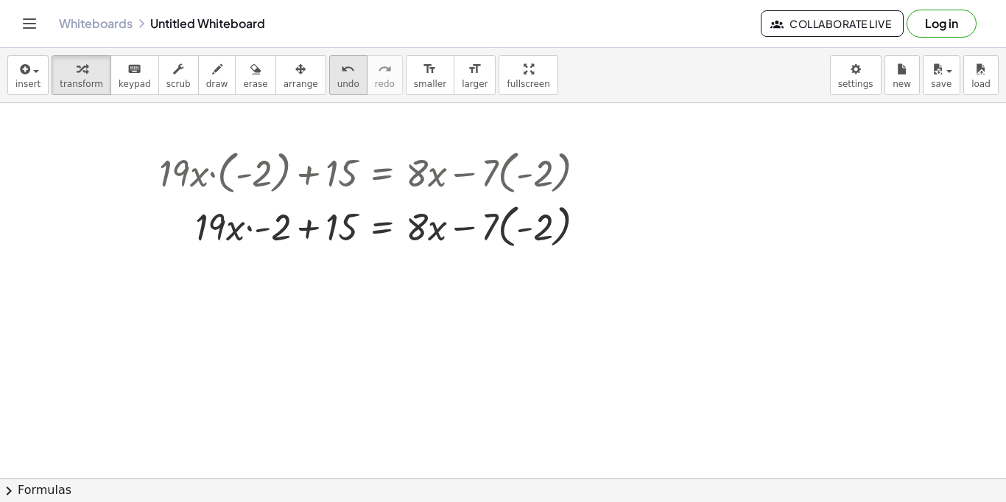
click at [341, 74] on icon "undo" at bounding box center [348, 69] width 14 height 18
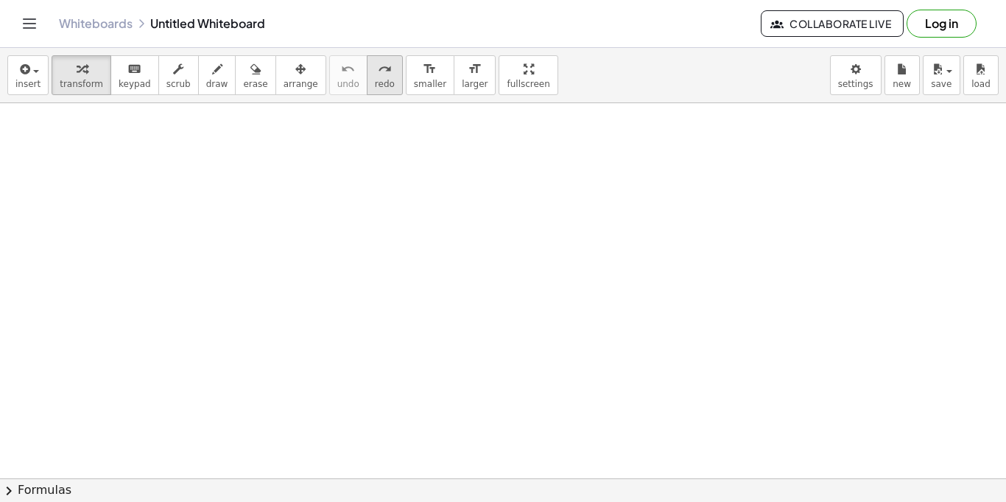
click at [378, 71] on icon "redo" at bounding box center [385, 69] width 14 height 18
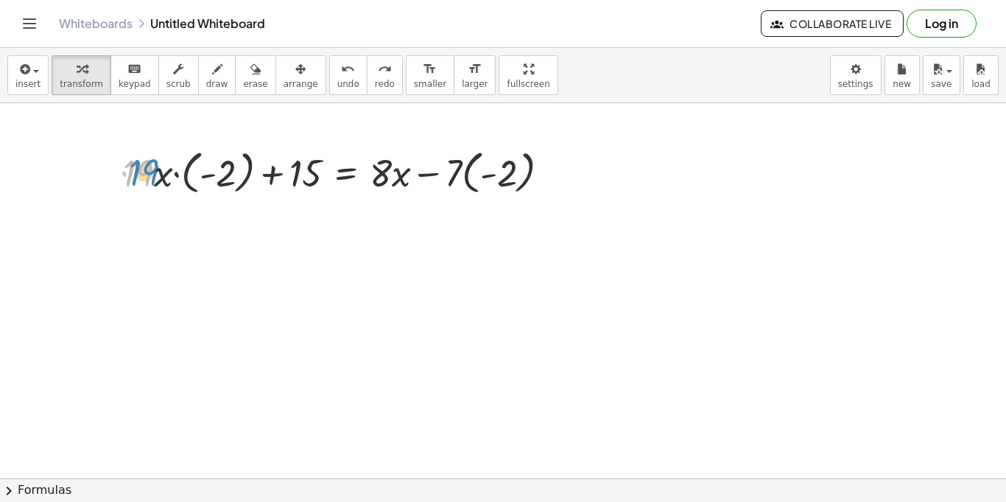
click at [147, 182] on div at bounding box center [342, 171] width 453 height 54
drag, startPoint x: 158, startPoint y: 177, endPoint x: 211, endPoint y: 181, distance: 53.2
click at [211, 181] on div at bounding box center [342, 171] width 453 height 54
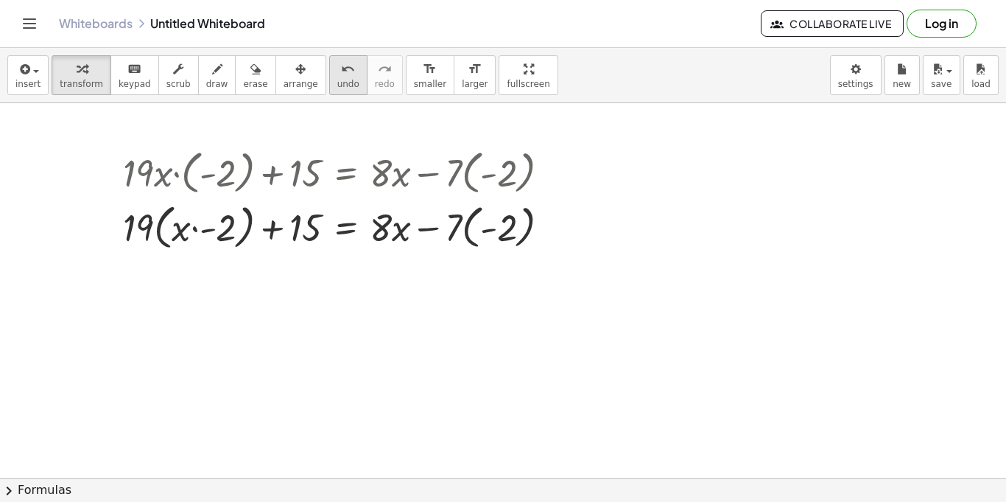
click at [337, 79] on span "undo" at bounding box center [348, 84] width 22 height 10
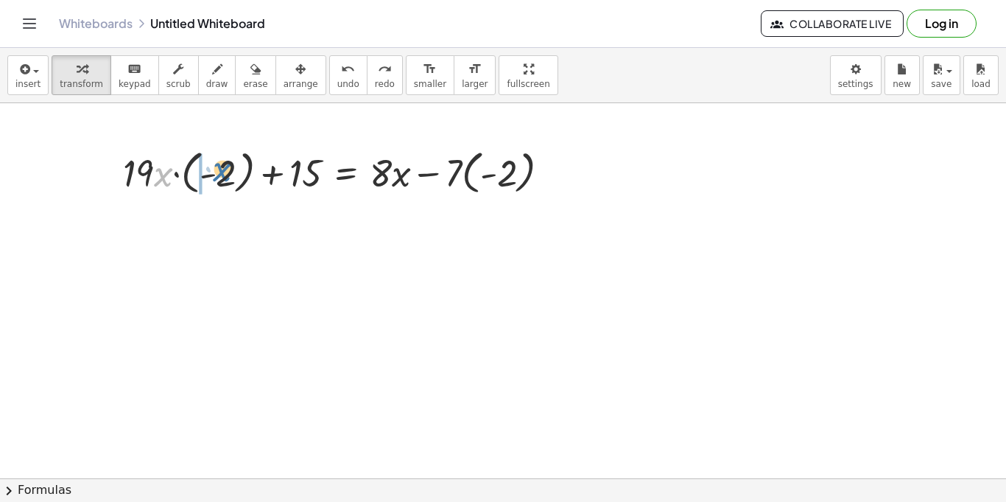
drag, startPoint x: 160, startPoint y: 178, endPoint x: 197, endPoint y: 178, distance: 36.8
click at [197, 178] on div at bounding box center [342, 171] width 453 height 54
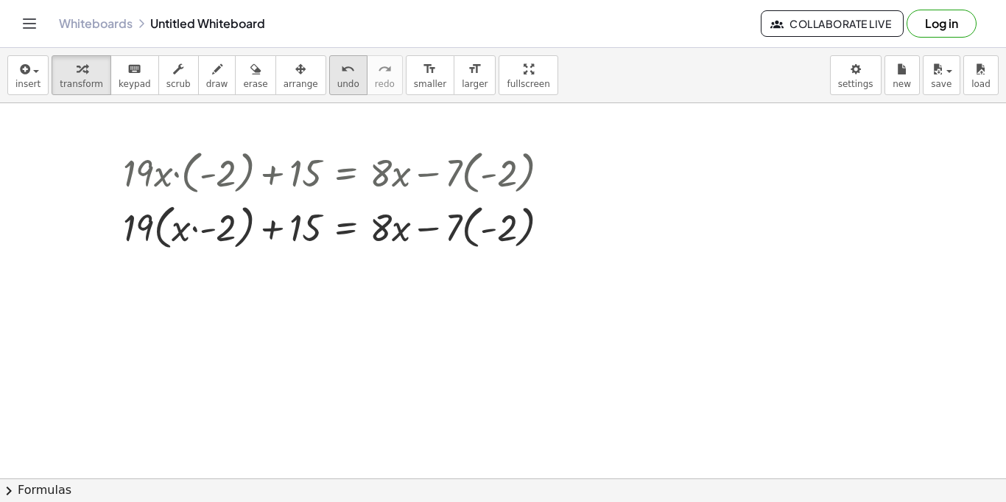
click at [337, 83] on span "undo" at bounding box center [348, 84] width 22 height 10
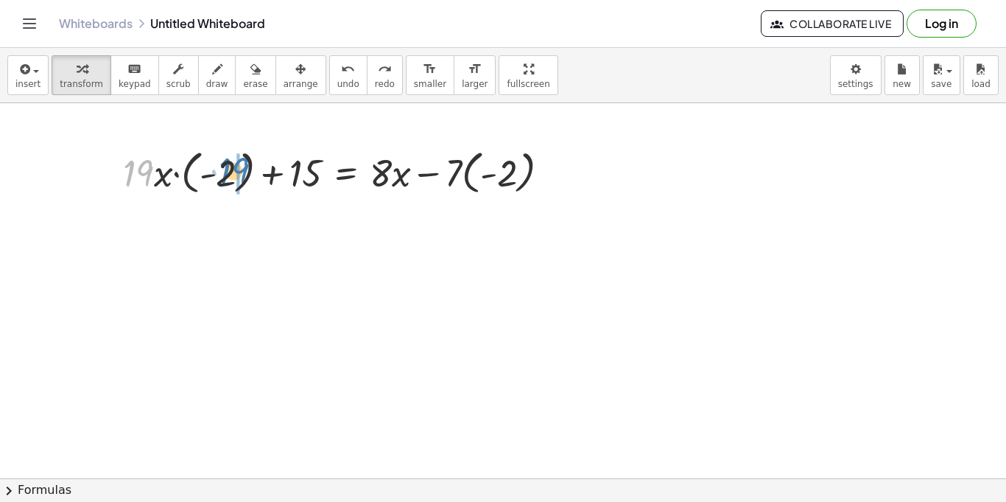
drag, startPoint x: 131, startPoint y: 169, endPoint x: 221, endPoint y: 167, distance: 89.9
click at [221, 167] on div at bounding box center [342, 171] width 453 height 54
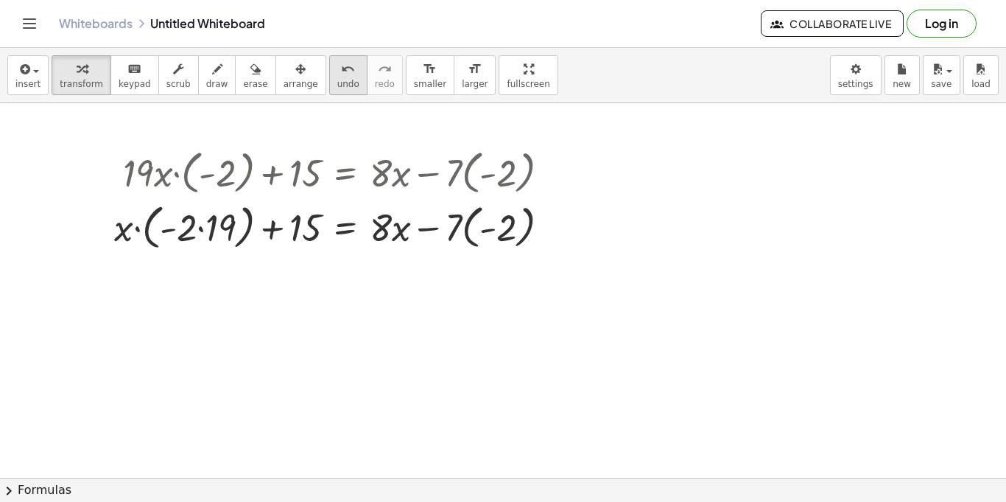
click at [339, 66] on button "undo undo" at bounding box center [348, 75] width 38 height 40
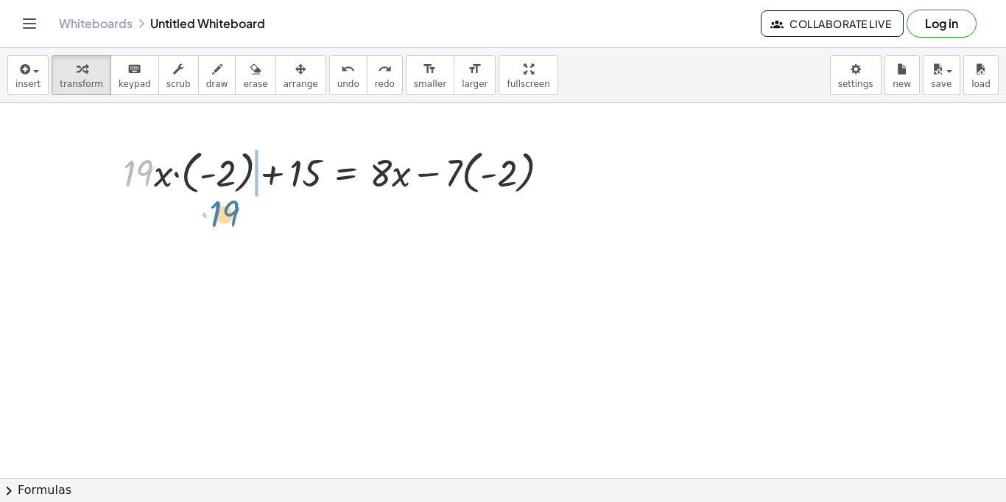
drag, startPoint x: 133, startPoint y: 172, endPoint x: 213, endPoint y: 205, distance: 86.9
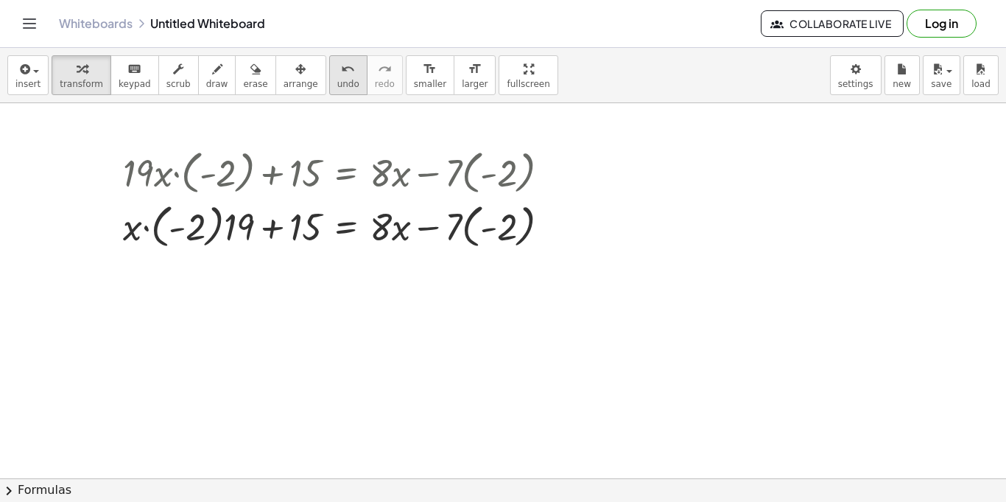
click at [337, 66] on button "undo undo" at bounding box center [348, 75] width 38 height 40
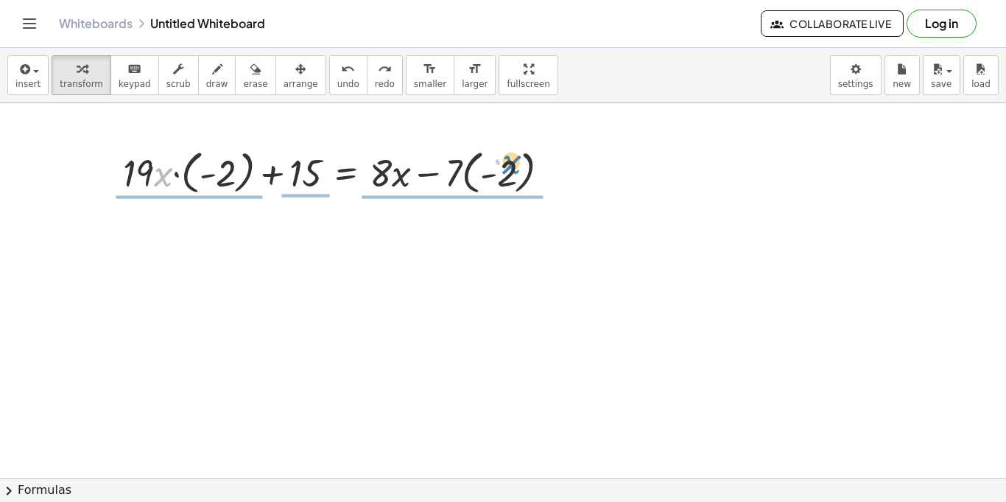
drag, startPoint x: 156, startPoint y: 173, endPoint x: 525, endPoint y: 164, distance: 368.4
click at [525, 164] on div at bounding box center [342, 171] width 453 height 54
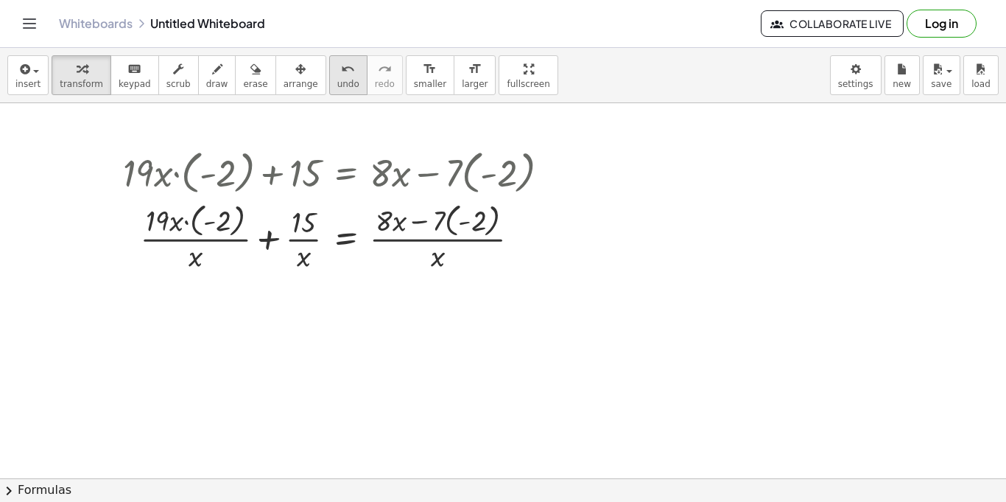
click at [337, 79] on span "undo" at bounding box center [348, 84] width 22 height 10
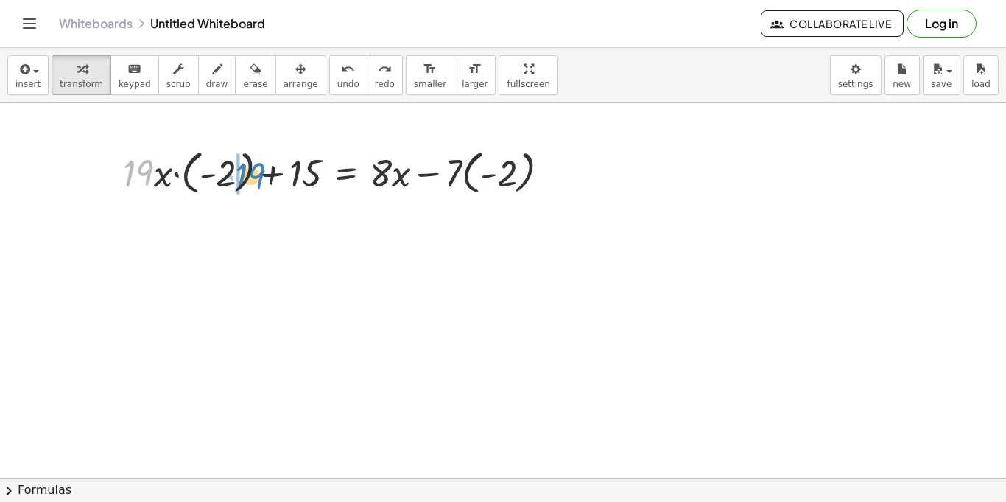
drag, startPoint x: 127, startPoint y: 177, endPoint x: 228, endPoint y: 180, distance: 101.7
click at [228, 180] on div at bounding box center [342, 171] width 453 height 54
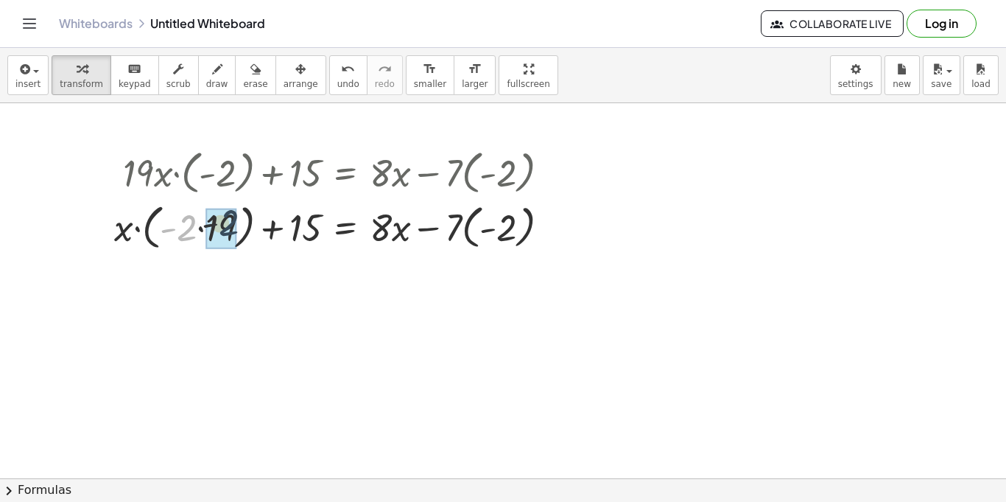
drag, startPoint x: 185, startPoint y: 233, endPoint x: 239, endPoint y: 228, distance: 54.0
click at [239, 228] on div at bounding box center [338, 226] width 462 height 56
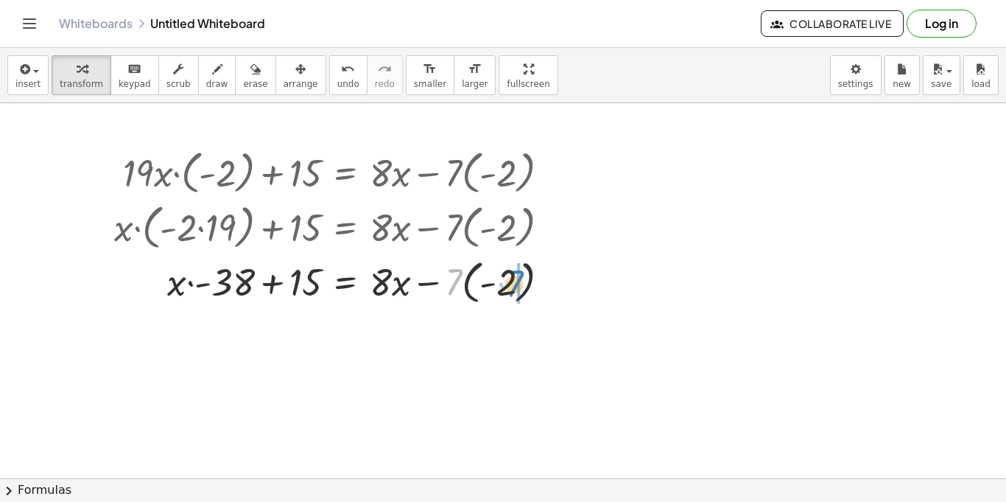
drag, startPoint x: 448, startPoint y: 297, endPoint x: 509, endPoint y: 298, distance: 61.2
click at [509, 298] on div at bounding box center [338, 281] width 462 height 54
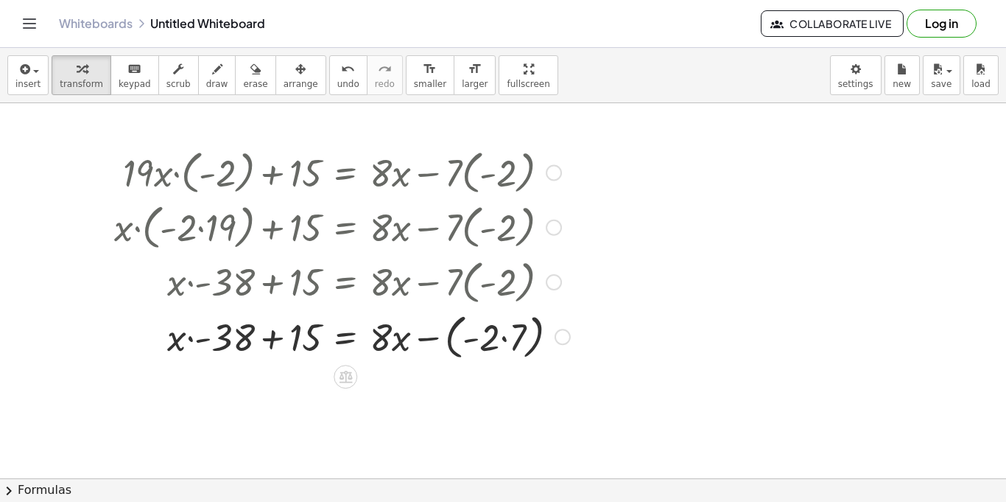
click at [474, 299] on div at bounding box center [342, 281] width 471 height 54
drag, startPoint x: 490, startPoint y: 336, endPoint x: 539, endPoint y: 334, distance: 48.6
click at [539, 334] on div at bounding box center [342, 336] width 471 height 56
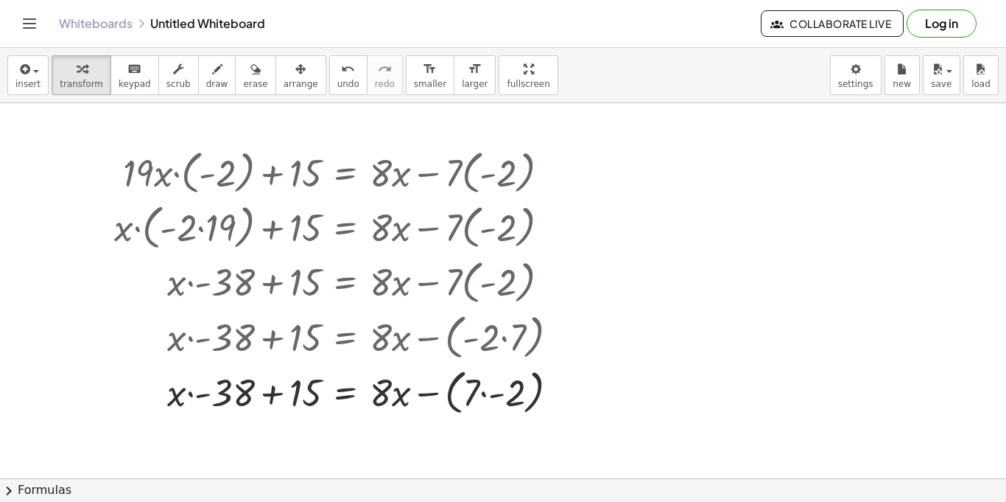
click at [328, 102] on div "insert select one: Math Expression Function Text Youtube Video Graphing Geometr…" at bounding box center [503, 75] width 1006 height 55
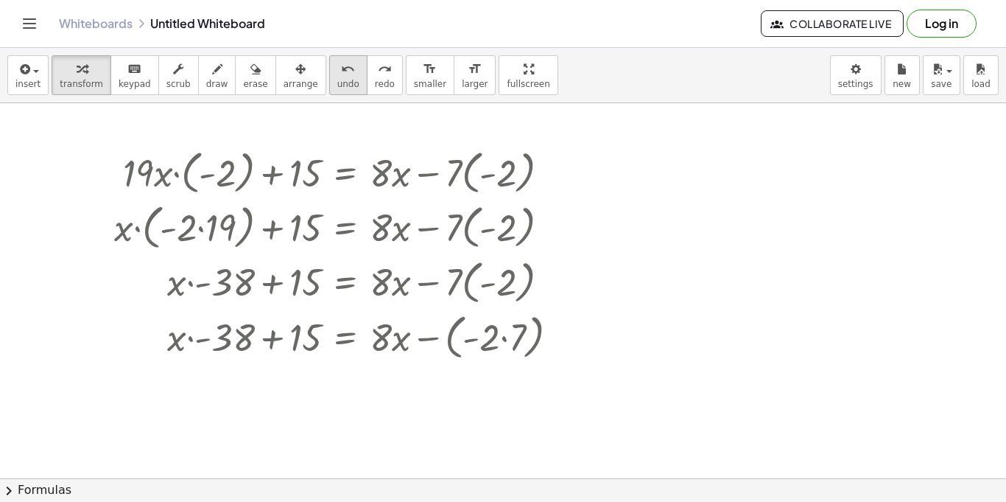
click at [337, 87] on span "undo" at bounding box center [348, 84] width 22 height 10
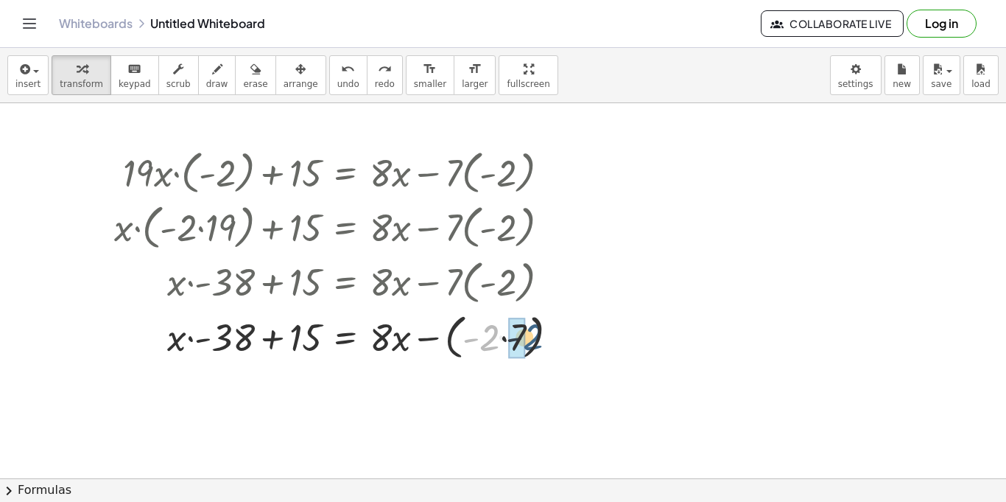
drag, startPoint x: 483, startPoint y: 341, endPoint x: 535, endPoint y: 340, distance: 51.6
click at [535, 340] on div at bounding box center [342, 336] width 471 height 56
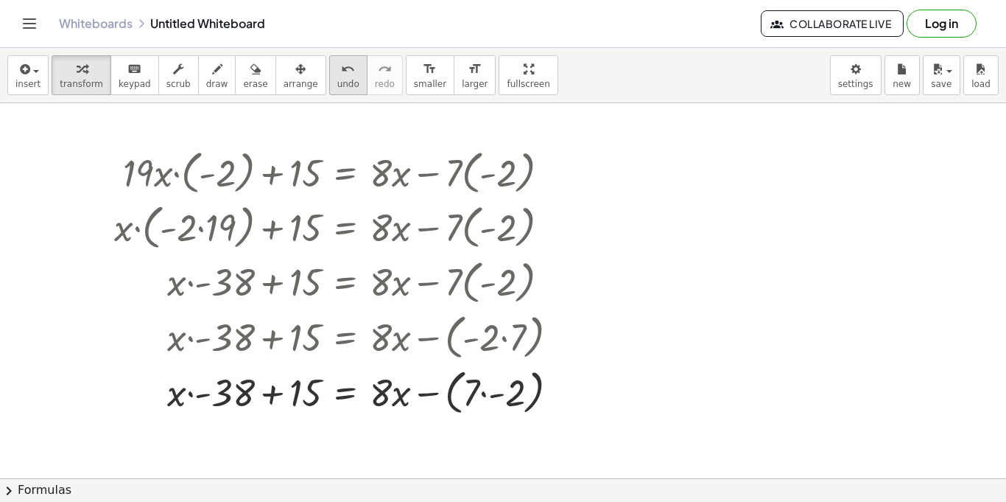
click at [337, 83] on span "undo" at bounding box center [348, 84] width 22 height 10
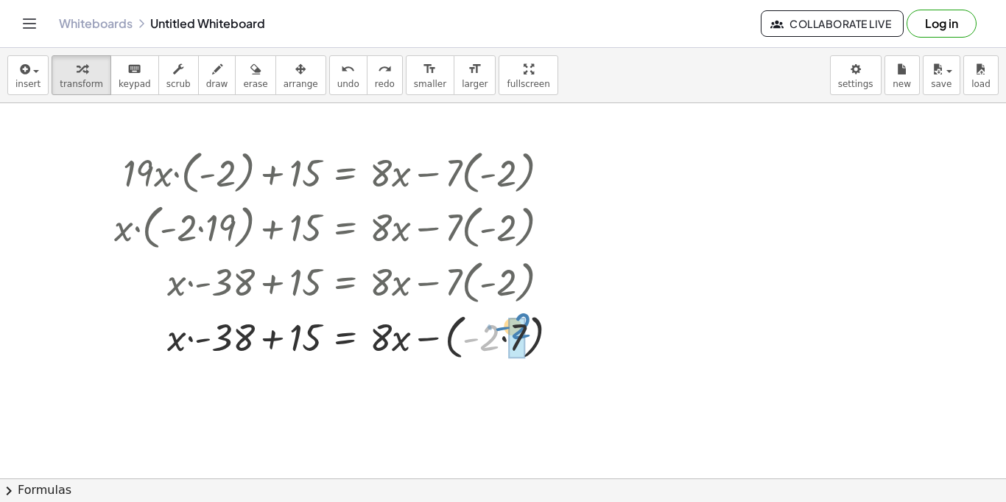
drag, startPoint x: 487, startPoint y: 357, endPoint x: 519, endPoint y: 345, distance: 33.8
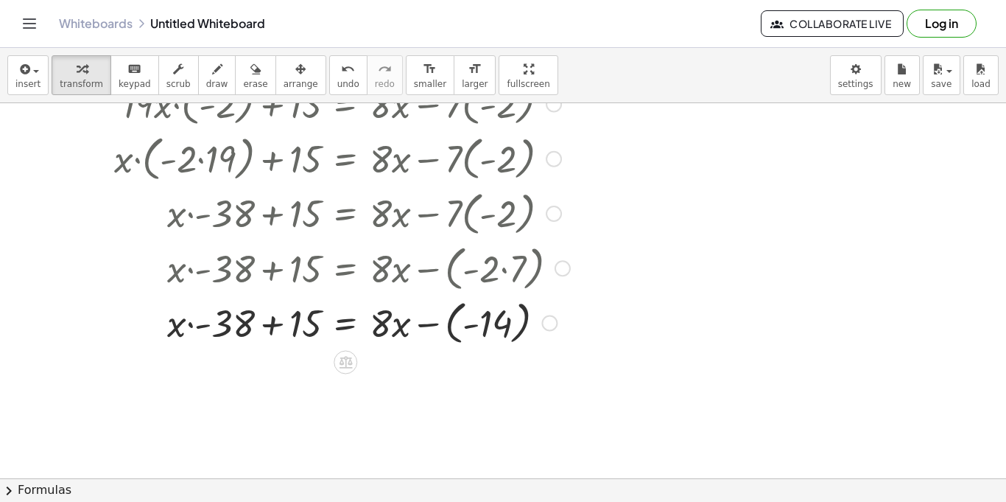
scroll to position [75, 0]
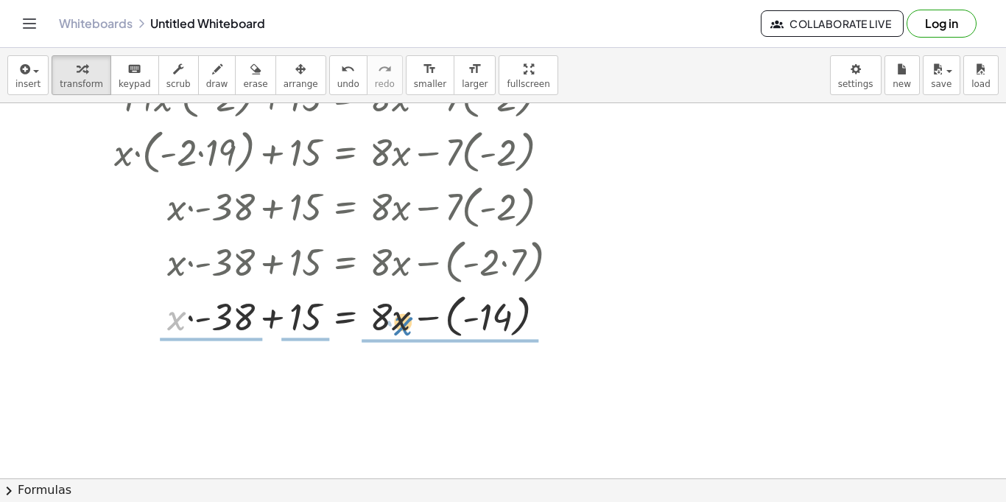
drag, startPoint x: 178, startPoint y: 324, endPoint x: 400, endPoint y: 329, distance: 222.5
click at [400, 329] on div at bounding box center [342, 315] width 471 height 54
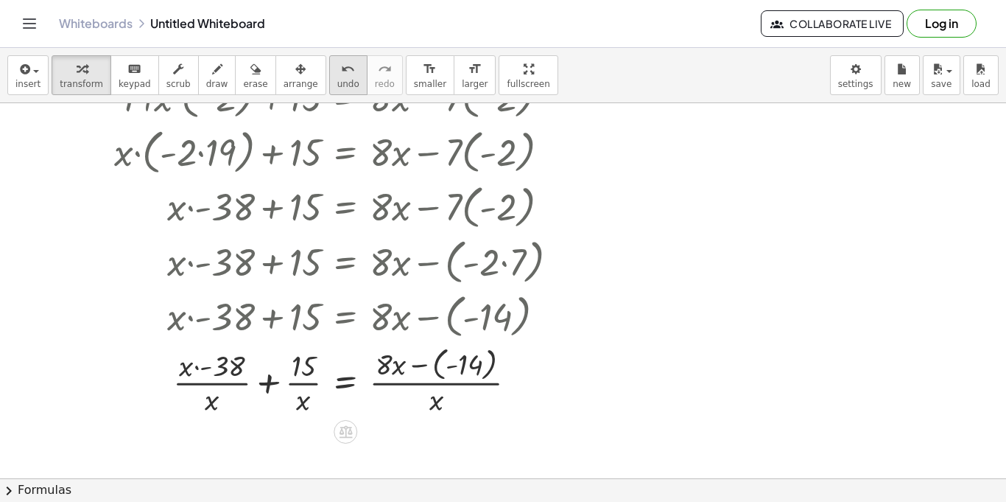
click at [332, 58] on button "undo undo" at bounding box center [348, 75] width 38 height 40
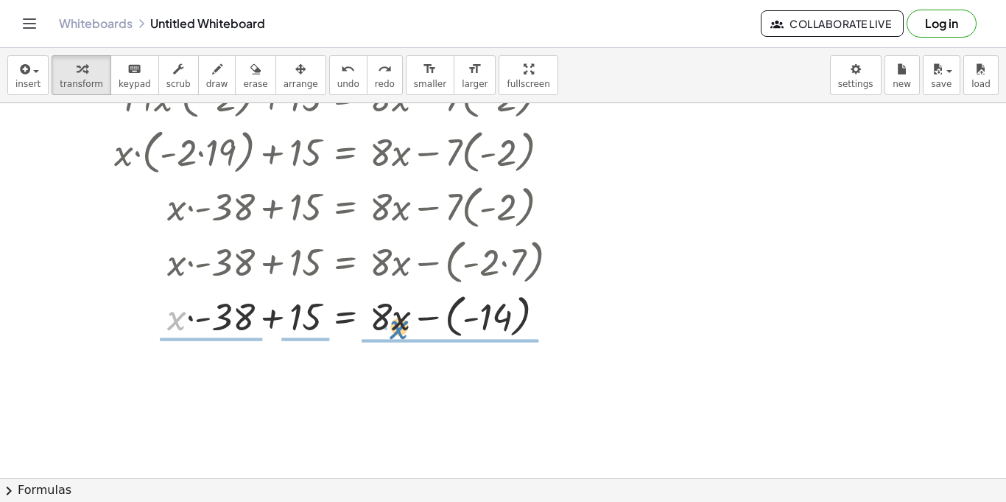
drag, startPoint x: 178, startPoint y: 335, endPoint x: 409, endPoint y: 345, distance: 230.8
click at [409, 345] on div "+ · 19 · x · ( - 2 ) + 15 = + · 8 · x − · 7 · ( - 2 ) + · x · ( · - 2 · 19 ) + …" at bounding box center [336, 206] width 489 height 280
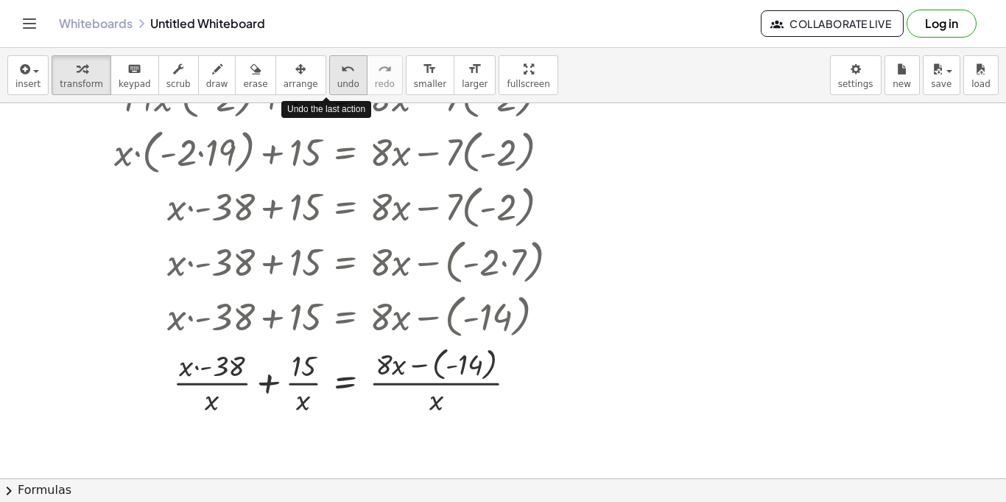
click at [329, 85] on button "undo undo" at bounding box center [348, 75] width 38 height 40
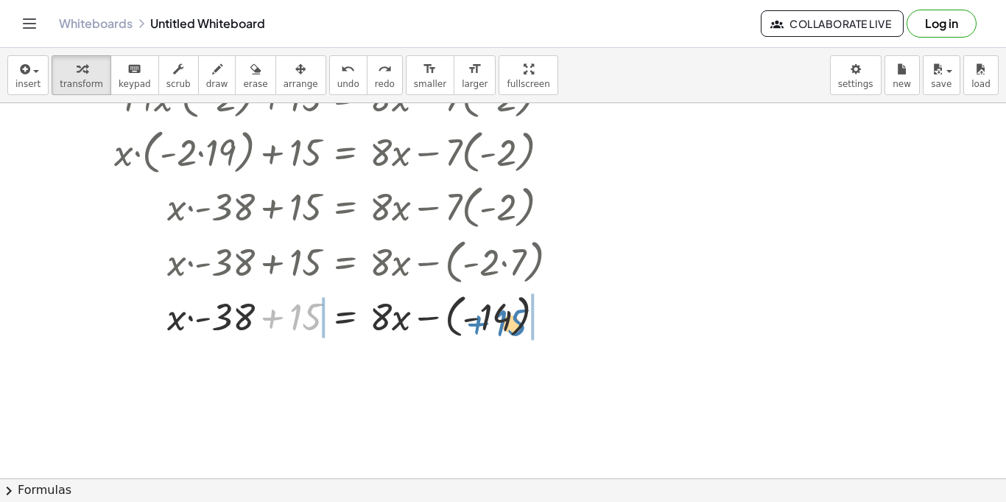
drag, startPoint x: 293, startPoint y: 320, endPoint x: 493, endPoint y: 320, distance: 199.6
click at [493, 320] on div at bounding box center [353, 315] width 505 height 54
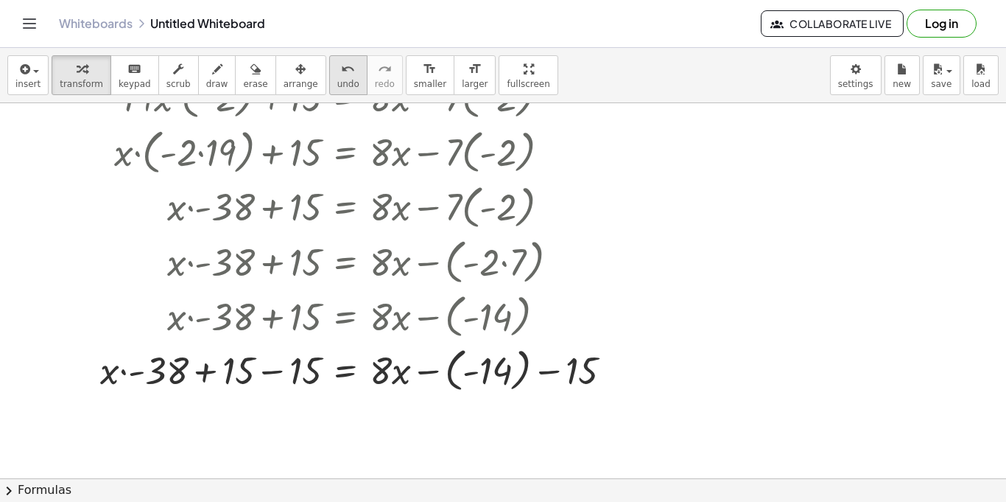
click at [337, 69] on div "undo" at bounding box center [348, 69] width 22 height 18
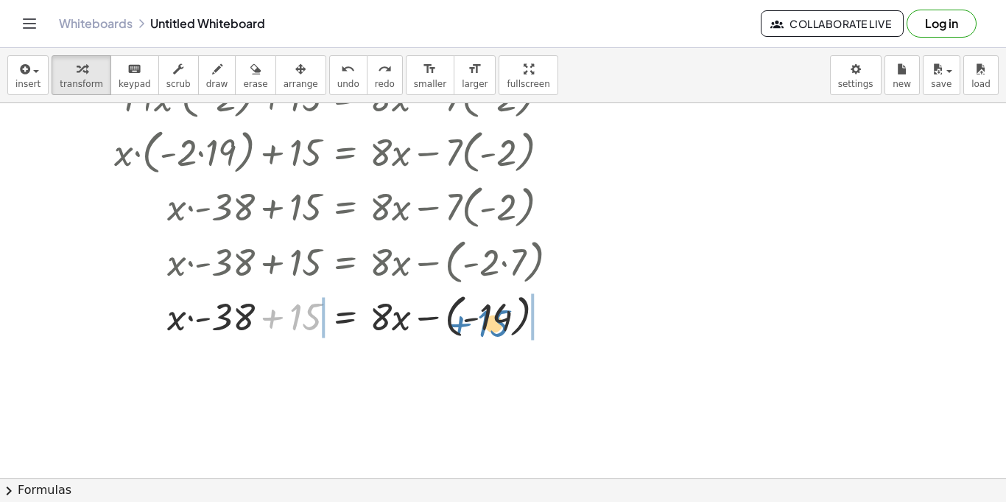
drag, startPoint x: 309, startPoint y: 326, endPoint x: 497, endPoint y: 320, distance: 187.9
click at [497, 320] on div at bounding box center [342, 315] width 471 height 54
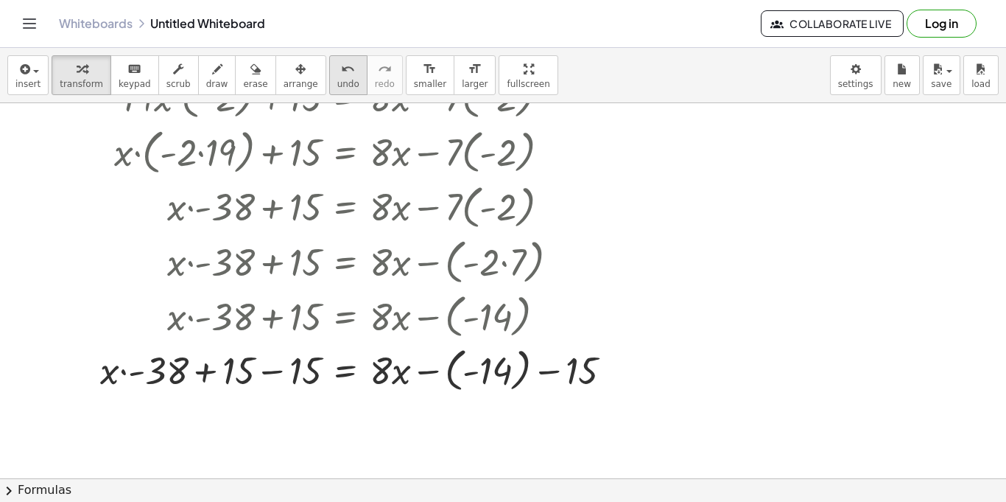
click at [339, 84] on button "undo undo" at bounding box center [348, 75] width 38 height 40
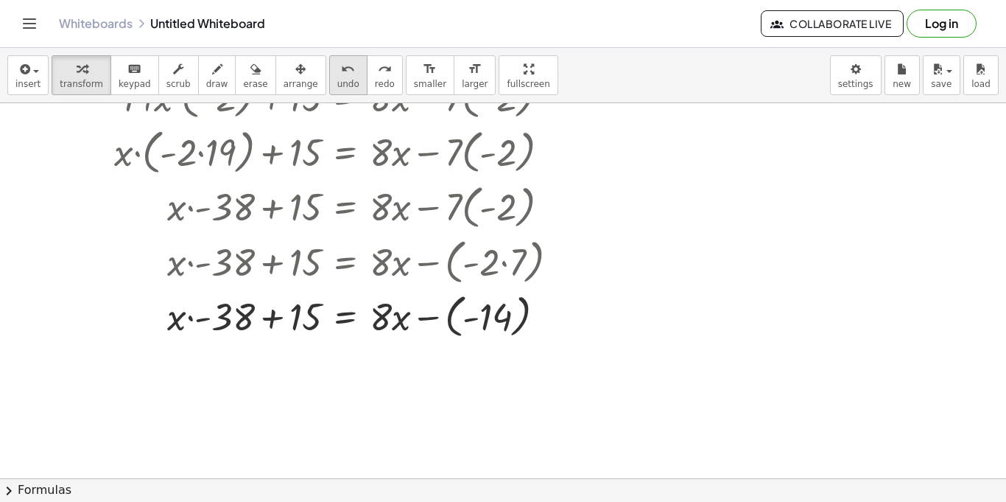
click at [341, 70] on icon "undo" at bounding box center [348, 69] width 14 height 18
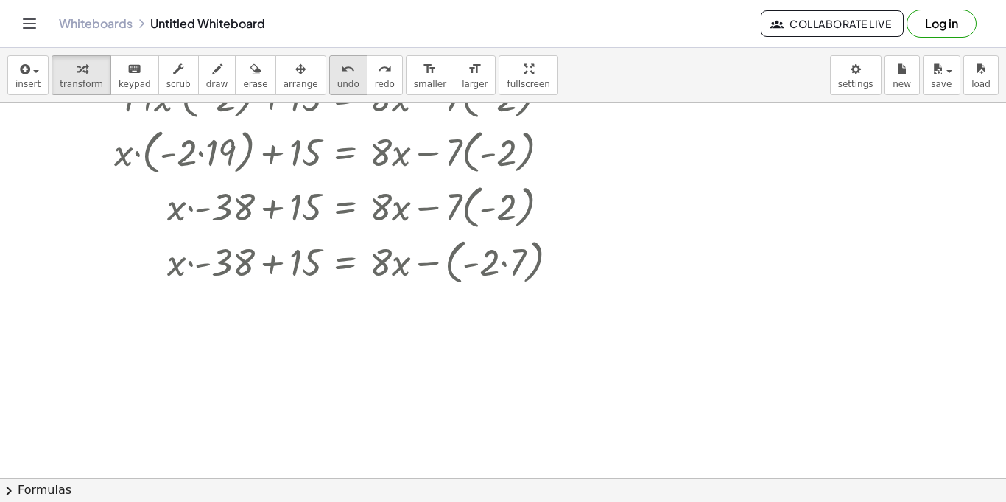
click at [341, 70] on icon "undo" at bounding box center [348, 69] width 14 height 18
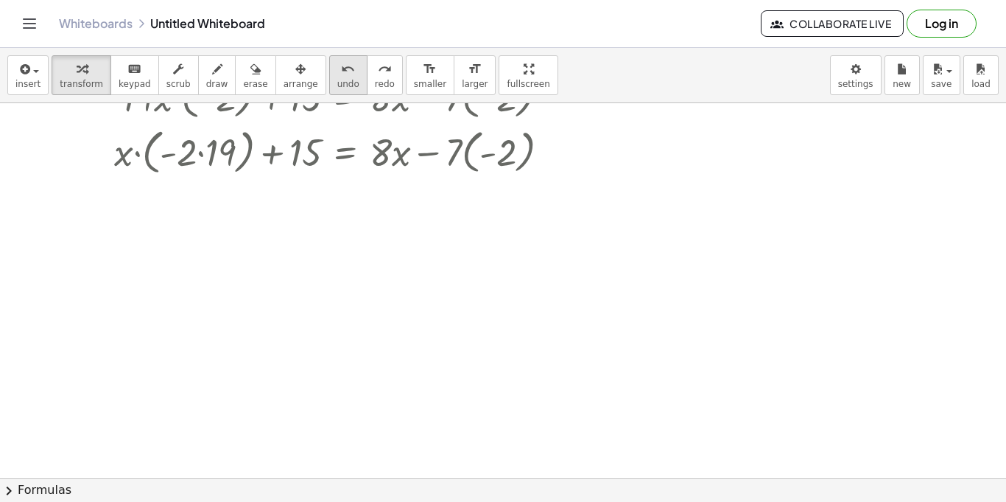
click at [341, 70] on icon "undo" at bounding box center [348, 69] width 14 height 18
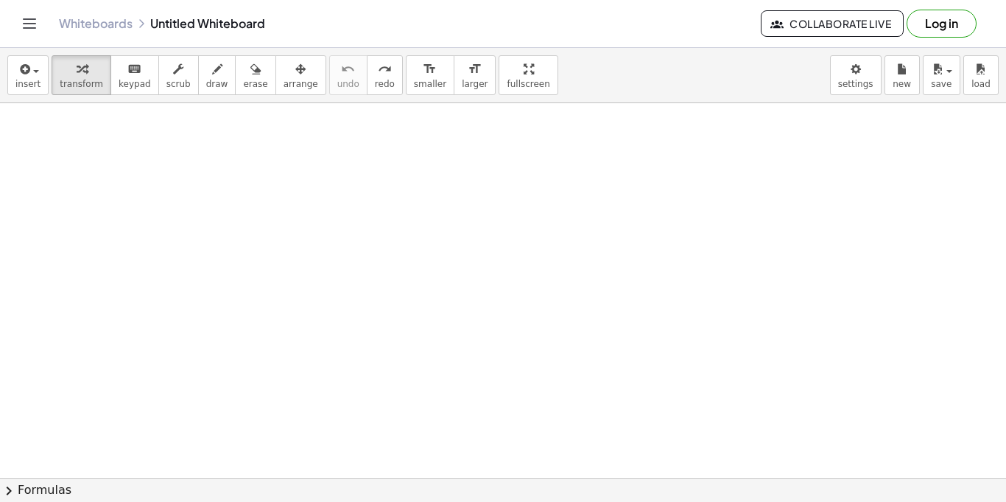
scroll to position [0, 0]
click at [367, 70] on button "redo redo" at bounding box center [385, 75] width 36 height 40
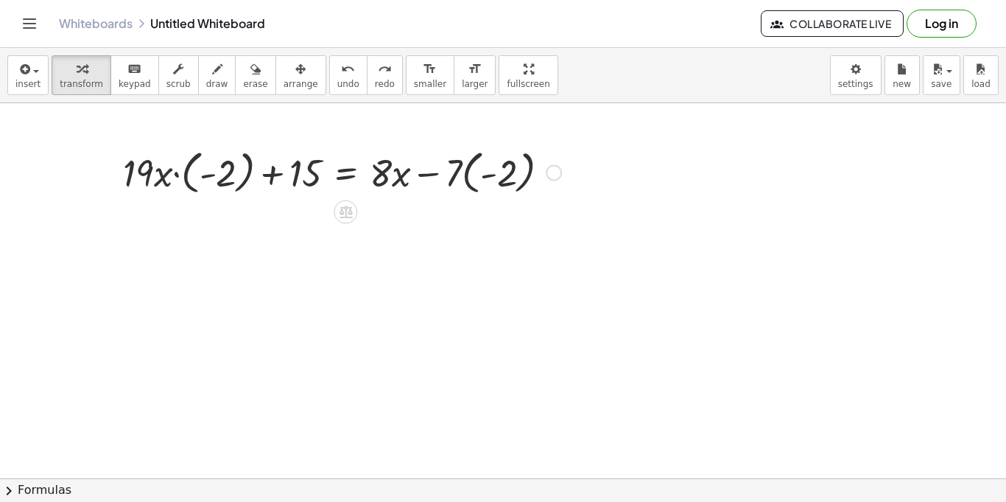
click at [120, 179] on div at bounding box center [112, 171] width 22 height 61
click at [130, 168] on div at bounding box center [342, 171] width 453 height 54
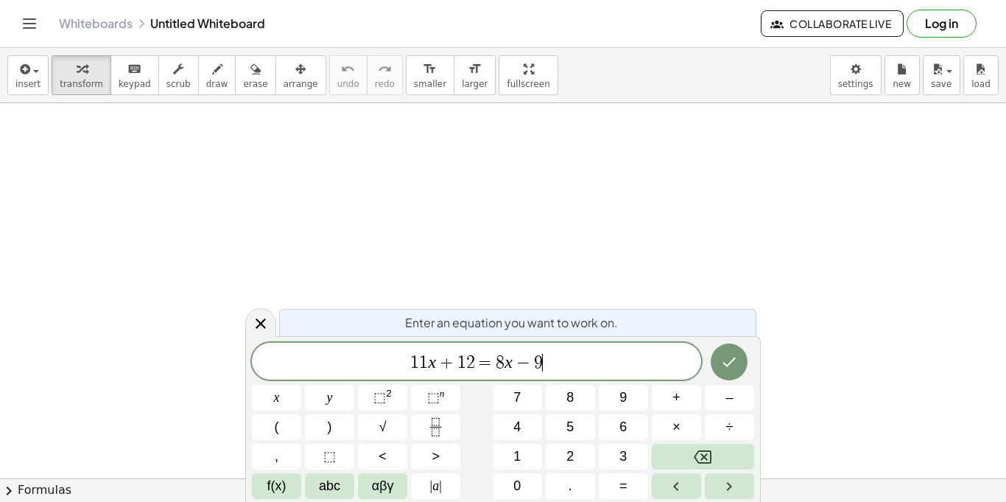
scroll to position [10, 0]
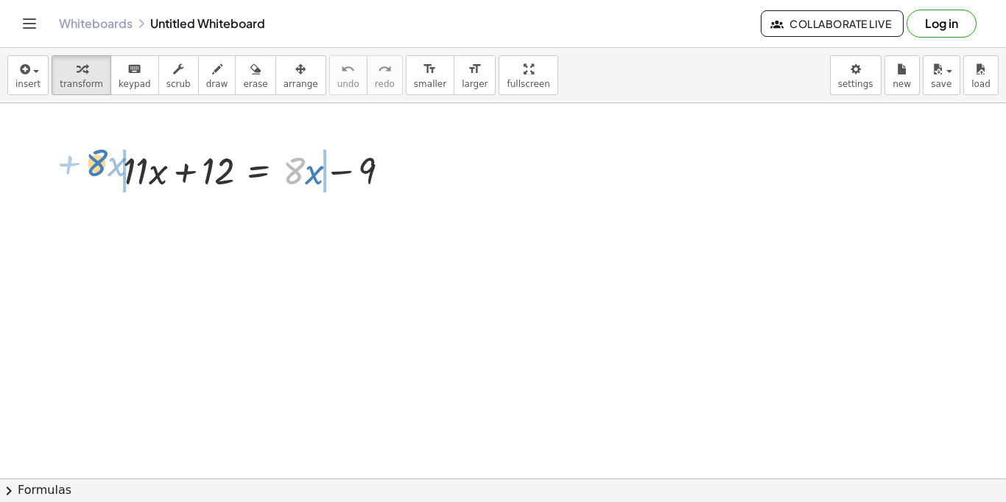
drag, startPoint x: 291, startPoint y: 167, endPoint x: 94, endPoint y: 158, distance: 196.9
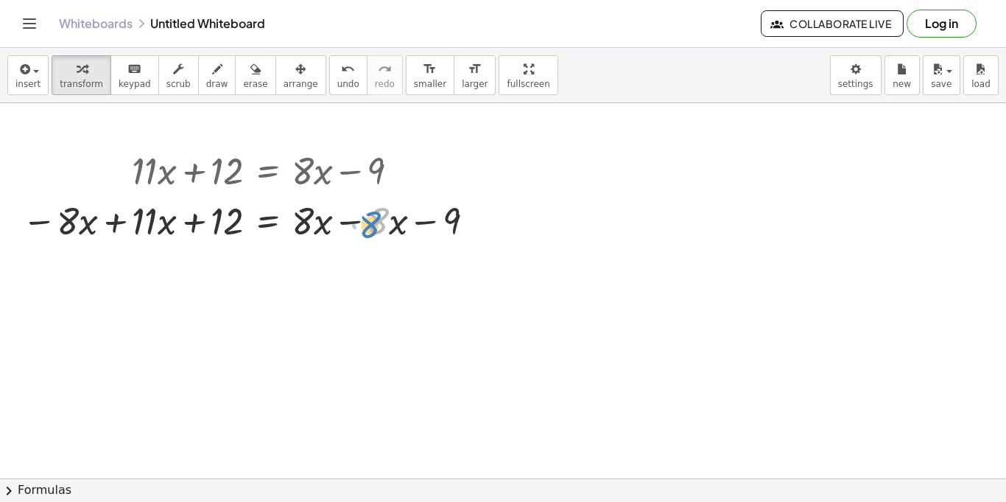
click at [377, 228] on div at bounding box center [251, 219] width 473 height 50
drag, startPoint x: 350, startPoint y: 219, endPoint x: 274, endPoint y: 207, distance: 76.8
click at [274, 207] on div at bounding box center [251, 219] width 473 height 50
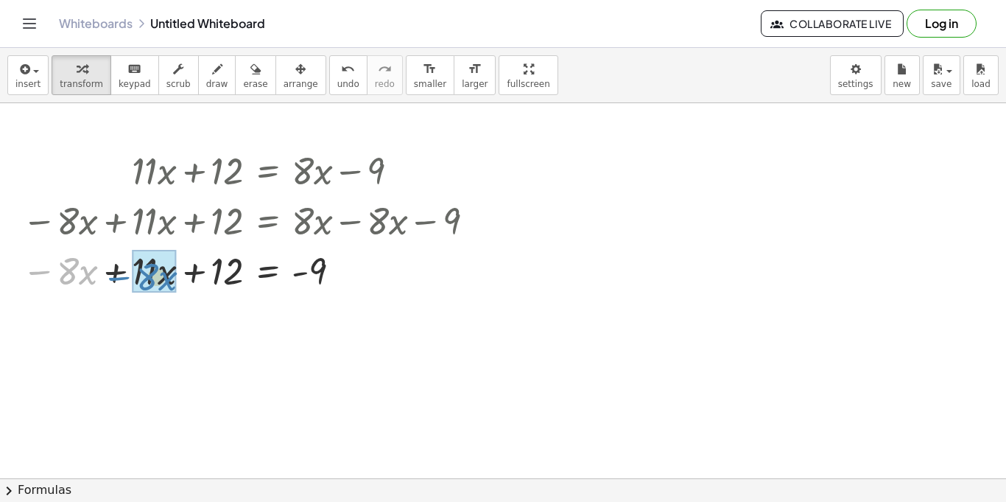
drag, startPoint x: 29, startPoint y: 272, endPoint x: 109, endPoint y: 273, distance: 79.6
click at [109, 273] on div at bounding box center [251, 270] width 473 height 50
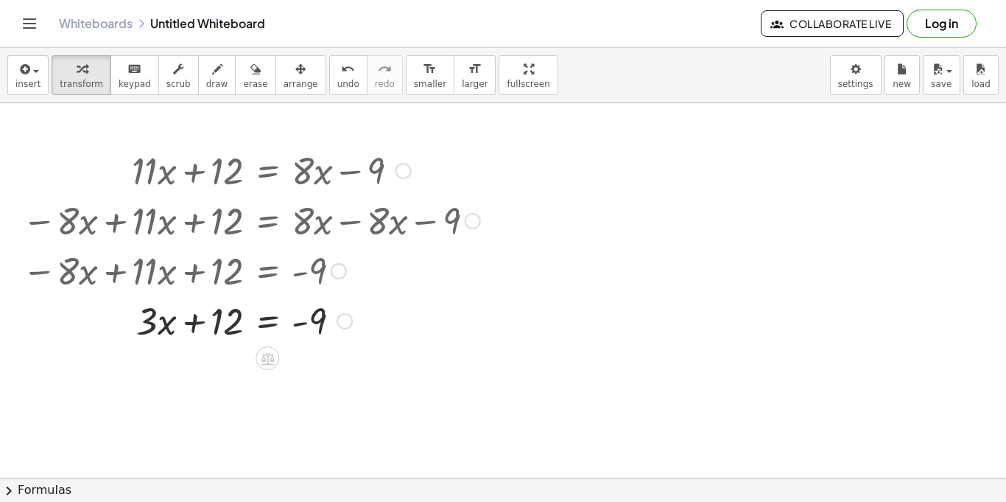
click at [296, 321] on div at bounding box center [251, 320] width 473 height 50
